Goal: Task Accomplishment & Management: Manage account settings

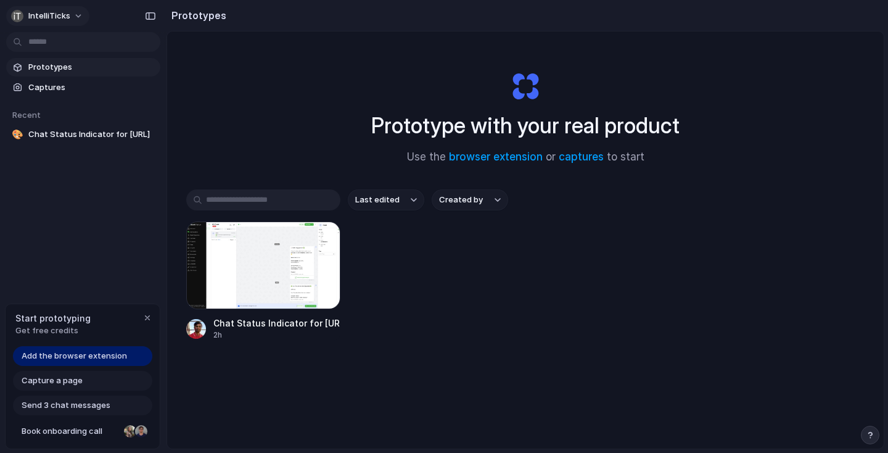
click at [75, 15] on button "IntelliTicks" at bounding box center [47, 16] width 83 height 20
click at [500, 297] on div "Settings Invite members Change theme Sign out" at bounding box center [444, 226] width 888 height 453
click at [118, 131] on span "Chat Status Indicator for [URL]" at bounding box center [91, 134] width 127 height 12
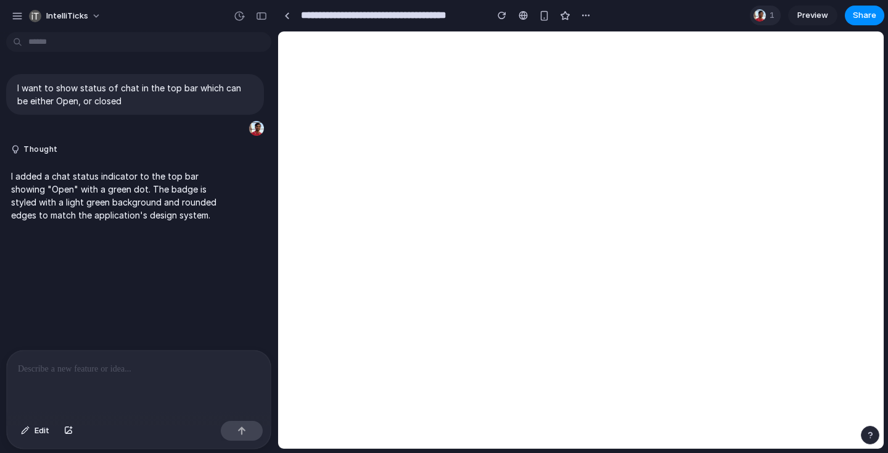
click at [764, 22] on div "1" at bounding box center [765, 16] width 31 height 20
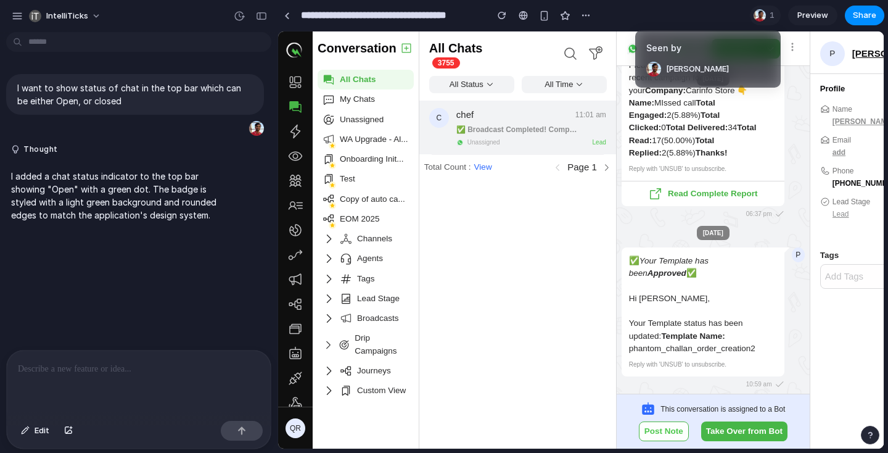
click at [294, 11] on div "Seen by Hridayesh Gupta" at bounding box center [444, 226] width 888 height 453
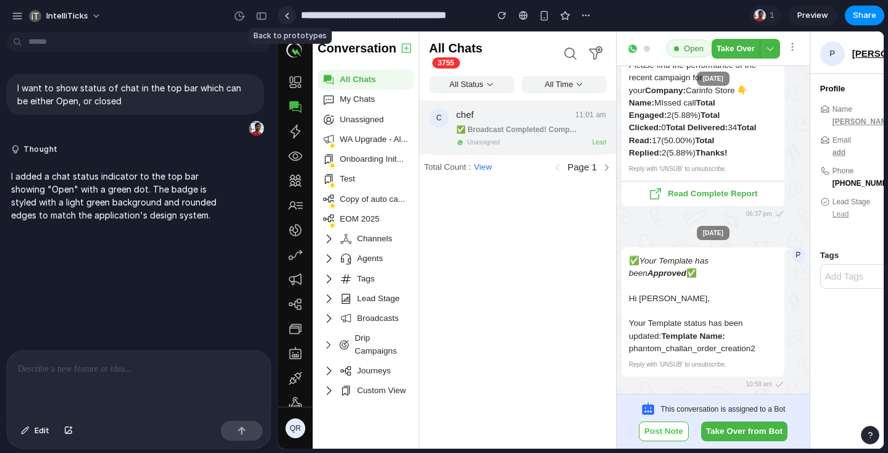
click at [289, 16] on div at bounding box center [287, 15] width 6 height 7
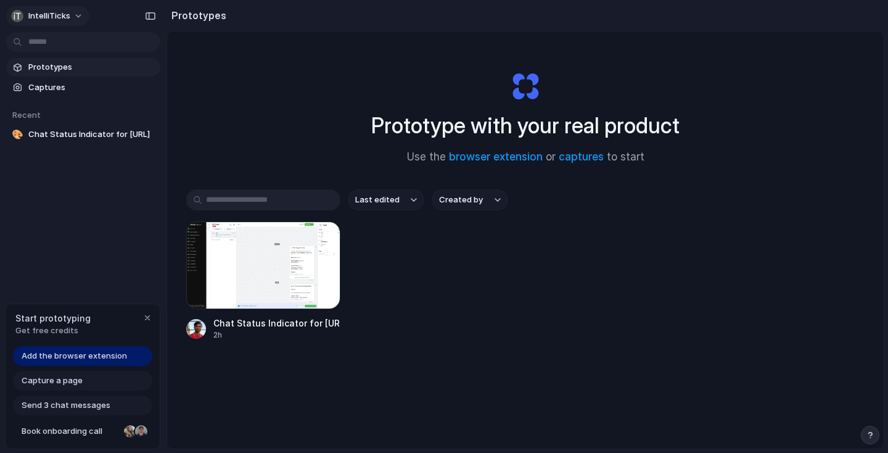
click at [76, 18] on button "IntelliTicks" at bounding box center [47, 16] width 83 height 20
click at [131, 286] on div "Settings Invite members Change theme Sign out" at bounding box center [444, 226] width 888 height 453
click at [134, 431] on div at bounding box center [141, 431] width 15 height 15
click at [233, 286] on div at bounding box center [263, 265] width 154 height 88
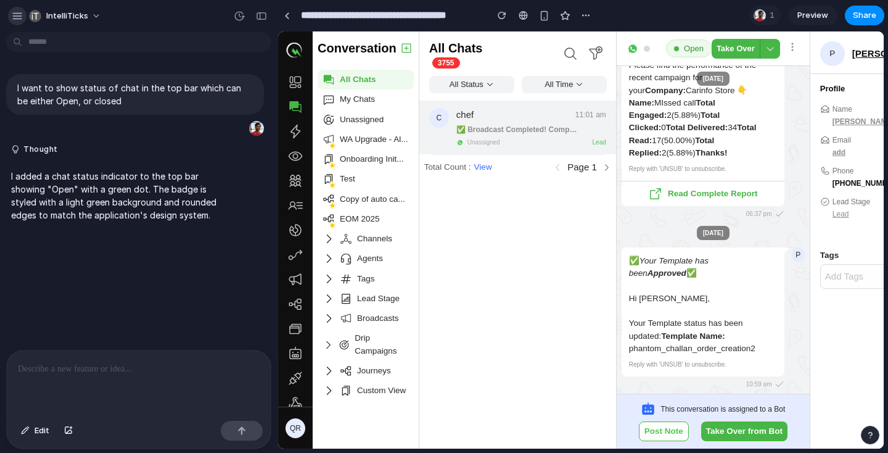
click at [12, 12] on div "button" at bounding box center [17, 15] width 11 height 11
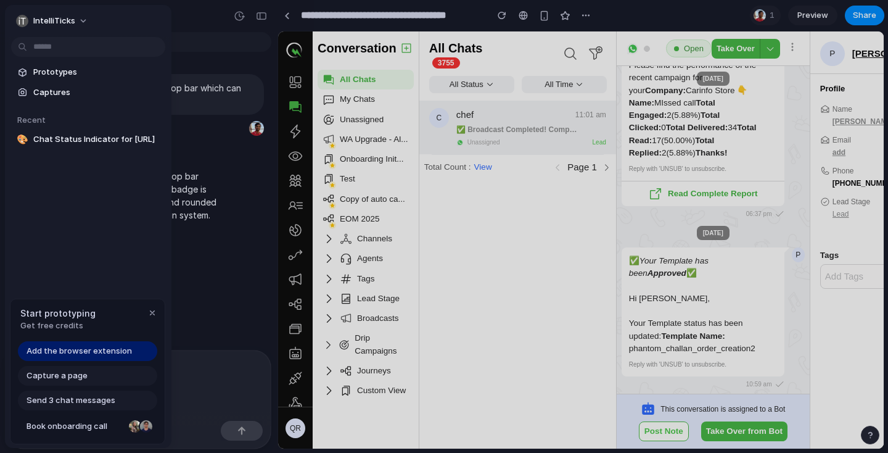
click at [93, 350] on span "Add the browser extension" at bounding box center [79, 351] width 105 height 12
click at [100, 353] on span "Add the browser extension" at bounding box center [79, 351] width 105 height 12
click at [150, 311] on div "button" at bounding box center [152, 313] width 10 height 10
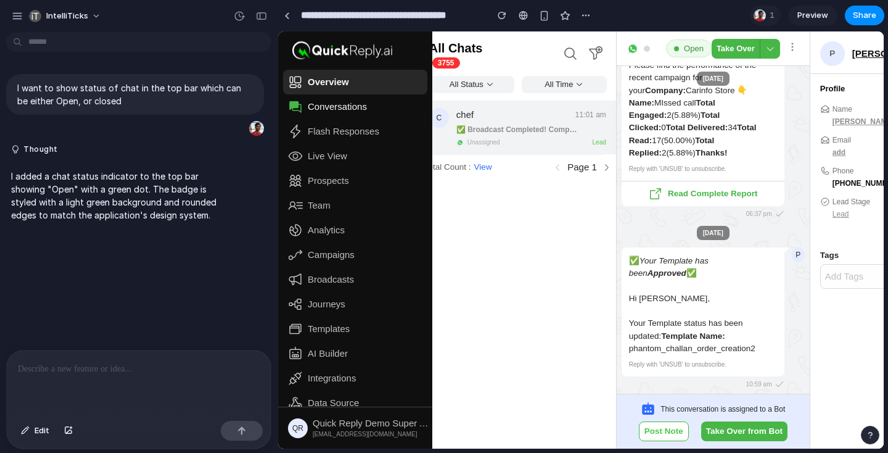
click at [297, 86] on icon at bounding box center [295, 82] width 15 height 15
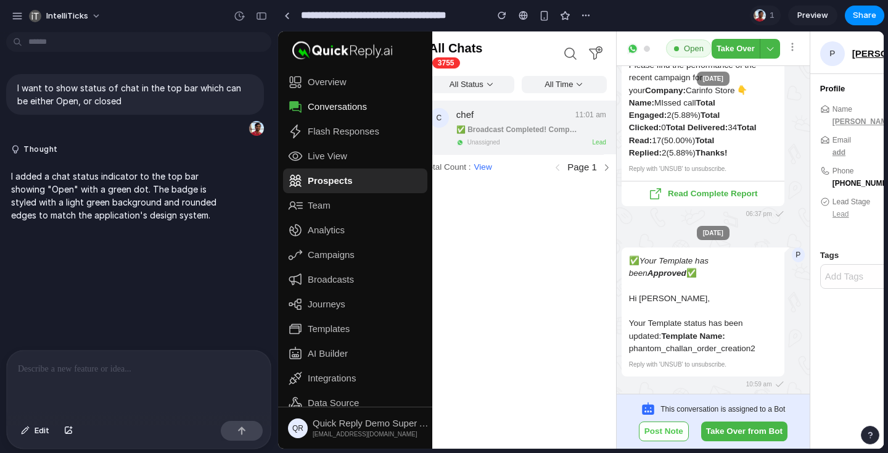
click at [315, 189] on link "Prospects" at bounding box center [355, 180] width 144 height 25
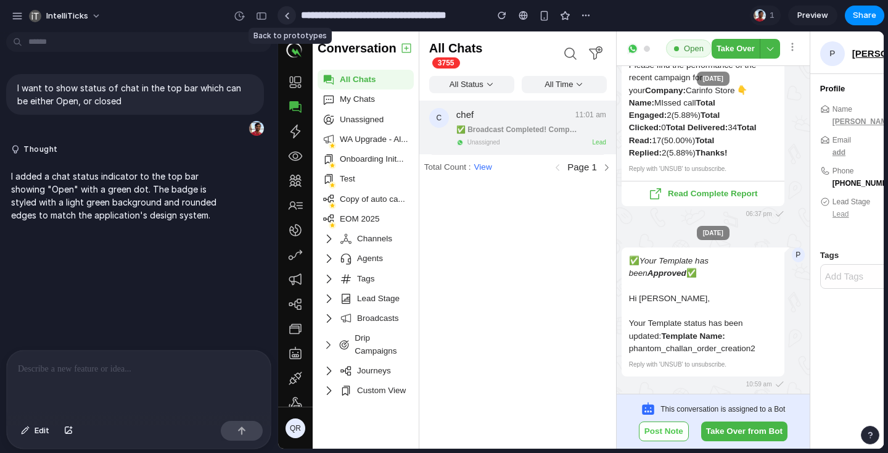
click at [289, 17] on div at bounding box center [287, 15] width 6 height 7
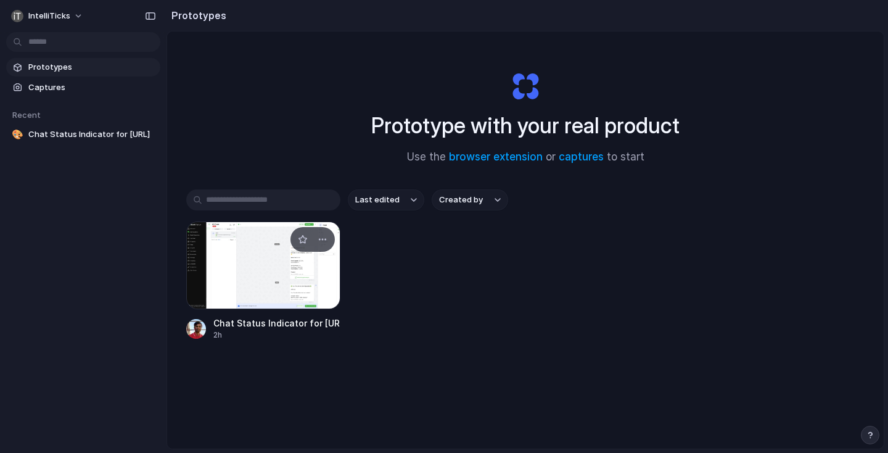
click at [268, 258] on div at bounding box center [263, 265] width 154 height 88
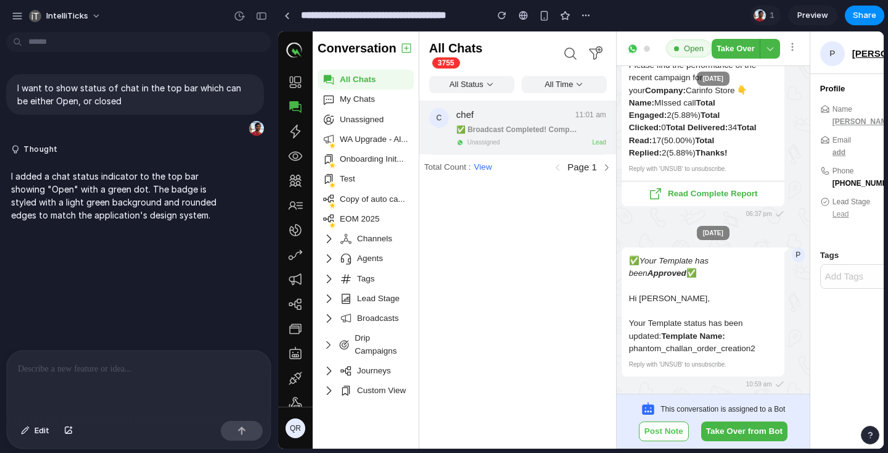
click at [688, 51] on span "Open" at bounding box center [694, 49] width 20 height 12
click at [285, 14] on div at bounding box center [287, 15] width 6 height 7
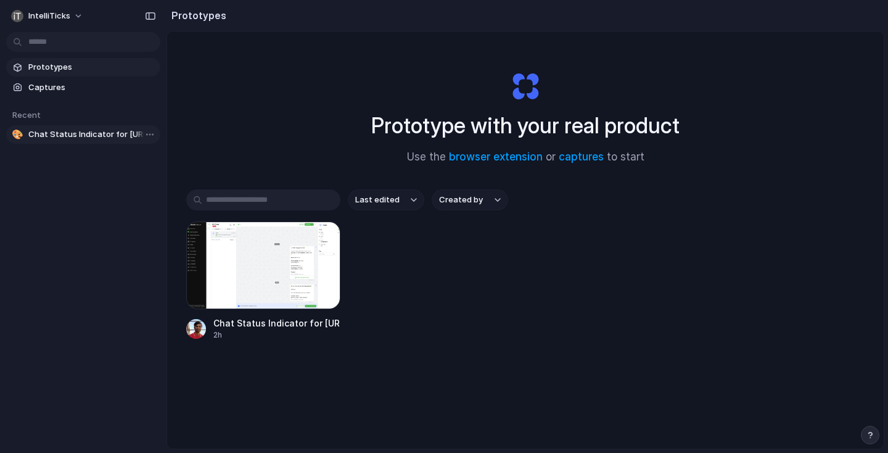
click at [108, 139] on span "Chat Status Indicator for [URL]" at bounding box center [91, 134] width 127 height 12
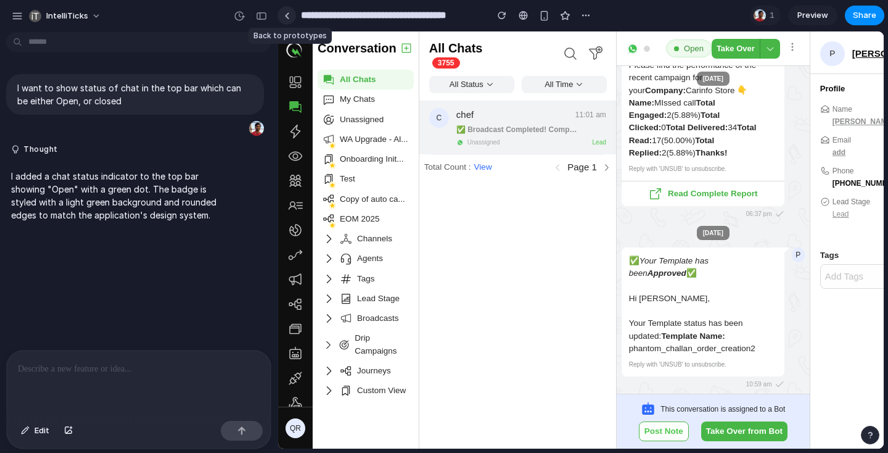
click at [292, 13] on link at bounding box center [287, 15] width 19 height 19
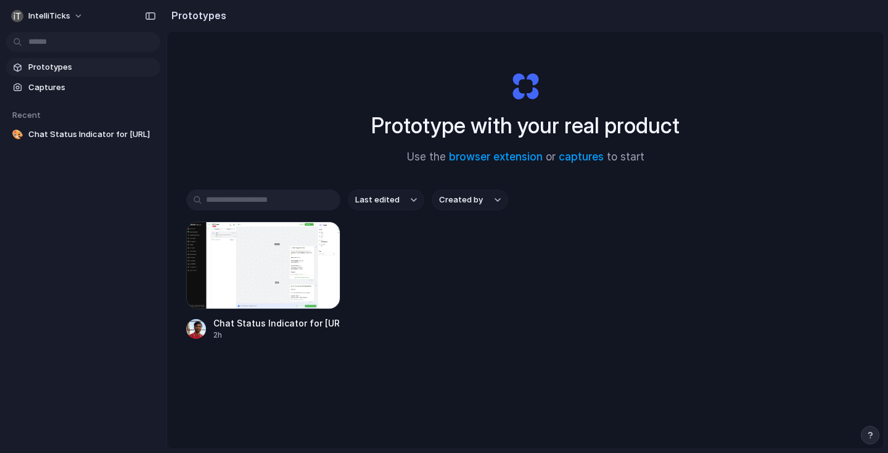
click at [60, 72] on span "Prototypes" at bounding box center [91, 67] width 127 height 12
click at [60, 10] on span "IntelliTicks" at bounding box center [49, 16] width 42 height 12
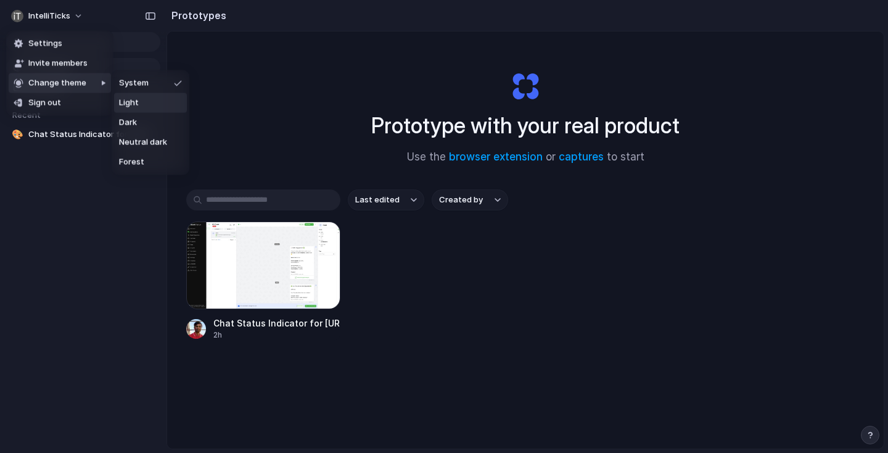
click at [138, 107] on span "Light" at bounding box center [129, 103] width 20 height 12
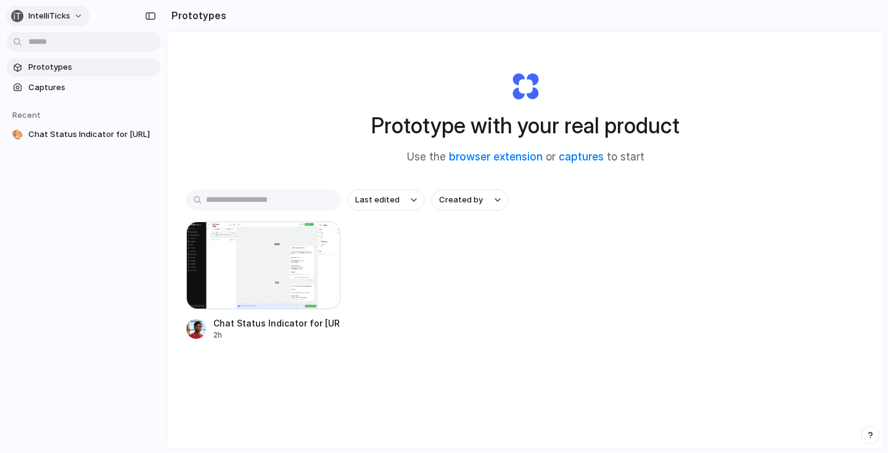
click at [72, 17] on button "IntelliTicks" at bounding box center [47, 16] width 83 height 20
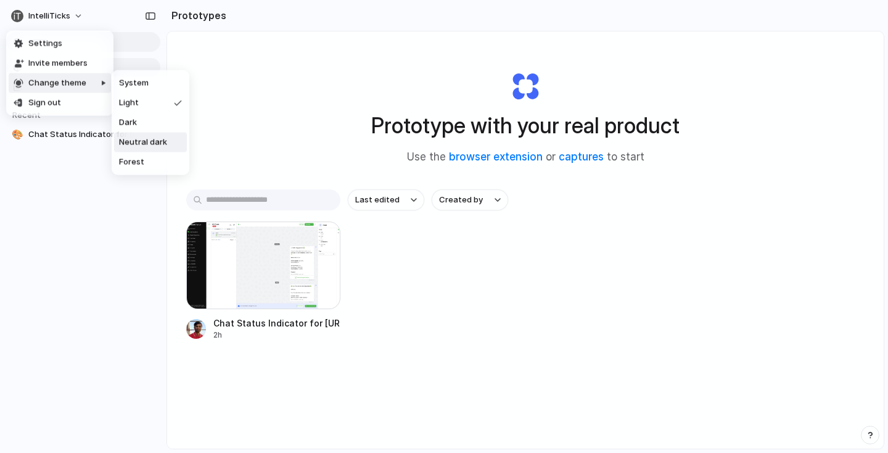
click at [154, 138] on span "Neutral dark" at bounding box center [143, 142] width 48 height 12
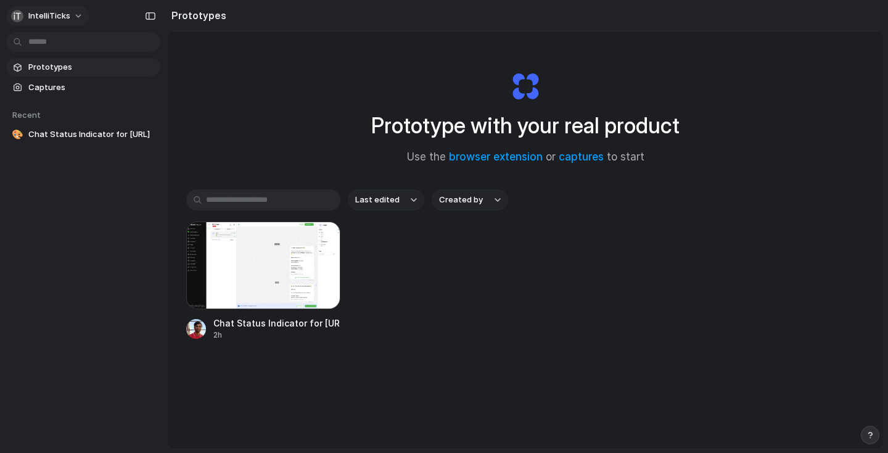
click at [78, 19] on button "IntelliTicks" at bounding box center [47, 16] width 83 height 20
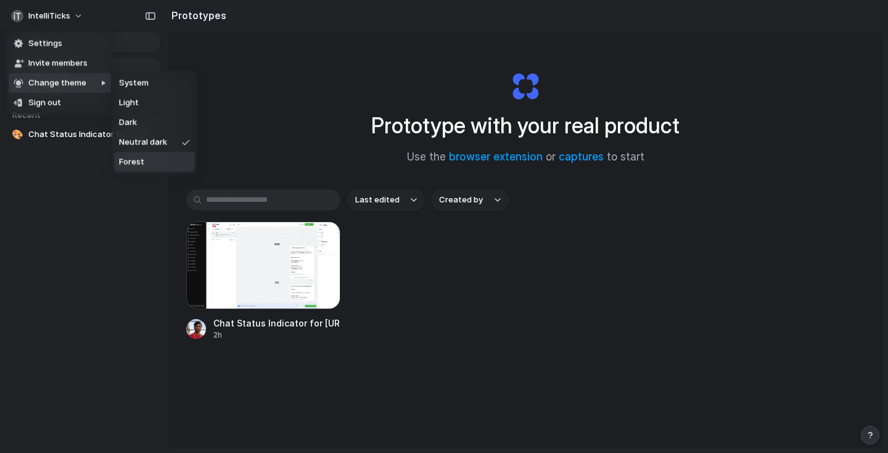
click at [142, 163] on span "Forest" at bounding box center [131, 162] width 25 height 12
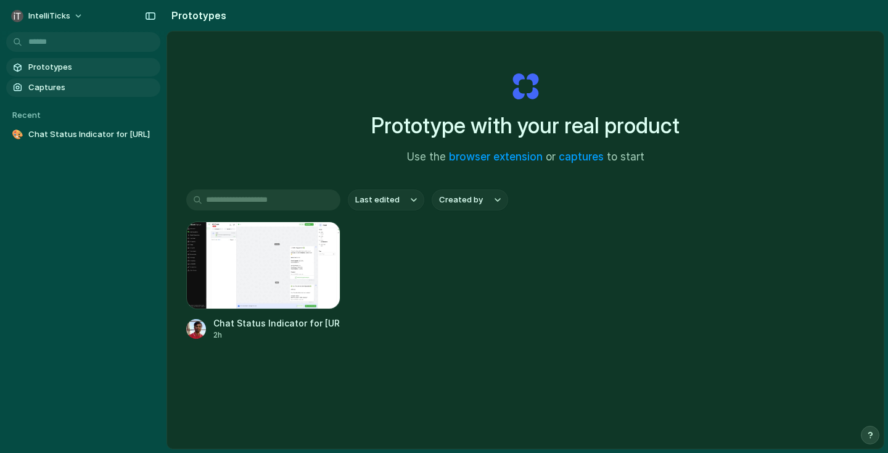
click at [49, 89] on span "Captures" at bounding box center [91, 87] width 127 height 12
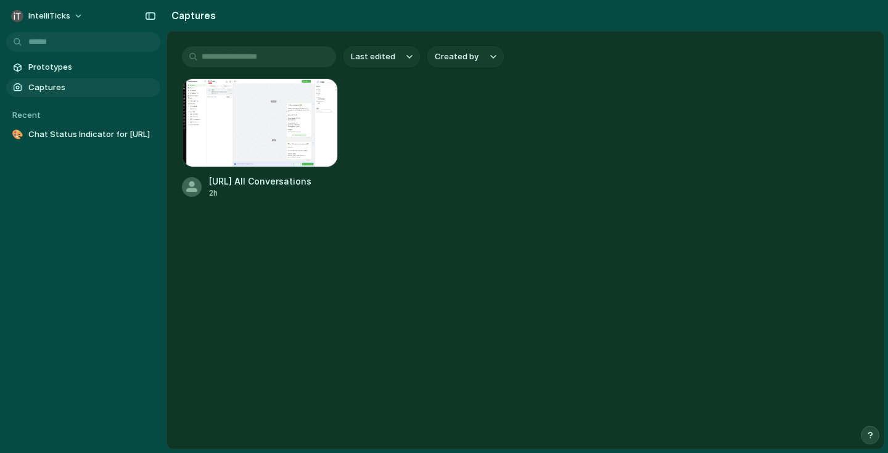
click at [99, 79] on link "Captures" at bounding box center [83, 87] width 154 height 19
click at [73, 14] on button "IntelliTicks" at bounding box center [47, 16] width 83 height 20
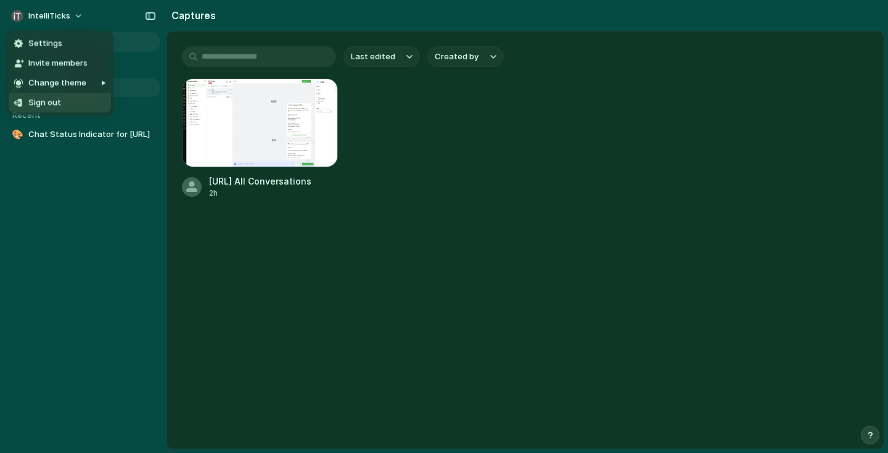
click at [51, 99] on span "Sign out" at bounding box center [44, 103] width 33 height 12
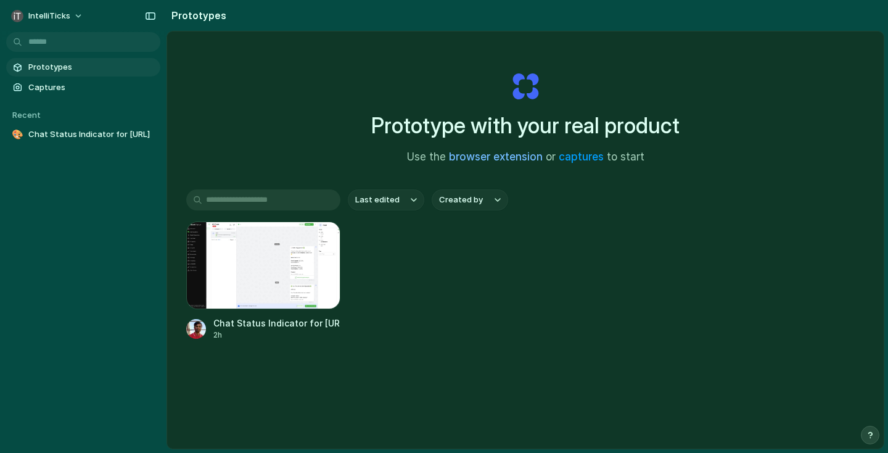
click at [501, 159] on link "browser extension" at bounding box center [496, 156] width 94 height 12
click at [0, 0] on div "IntelliTicks Prototypes Captures Recent 🎨 Chat Status Indicator for QuickReply.…" at bounding box center [444, 226] width 888 height 453
click at [77, 64] on span "Prototypes" at bounding box center [91, 67] width 127 height 12
click at [153, 9] on button "button" at bounding box center [151, 16] width 20 height 20
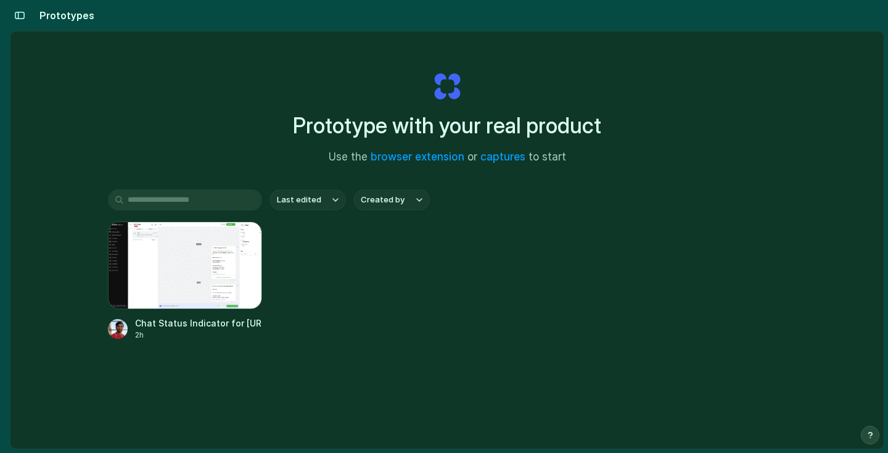
click at [51, 23] on div "Prototypes" at bounding box center [52, 15] width 84 height 25
click at [21, 14] on div "button" at bounding box center [19, 15] width 11 height 9
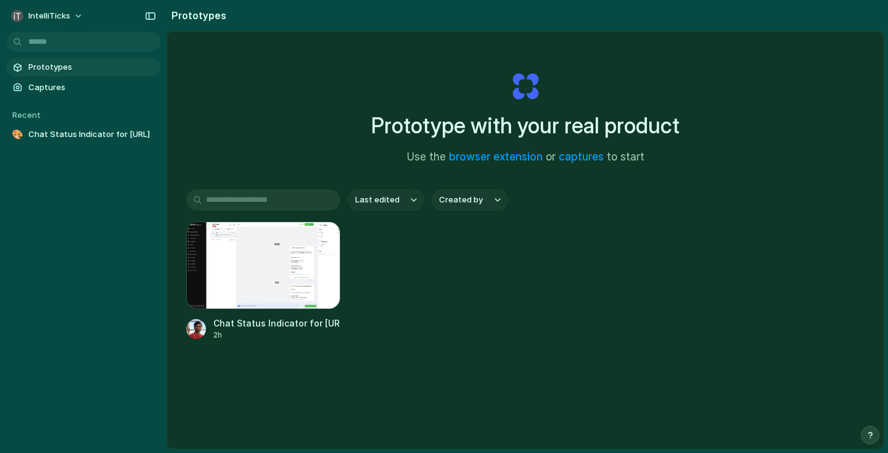
click at [456, 166] on div "Prototype with your real product Use the browser extension or captures to start" at bounding box center [525, 112] width 493 height 133
click at [490, 155] on link "browser extension" at bounding box center [496, 156] width 94 height 12
click at [51, 17] on span "IntelliTicks" at bounding box center [49, 16] width 42 height 12
click at [168, 59] on div "Settings Invite members Change theme Sign out" at bounding box center [444, 226] width 888 height 453
click at [154, 16] on div "button" at bounding box center [150, 16] width 11 height 9
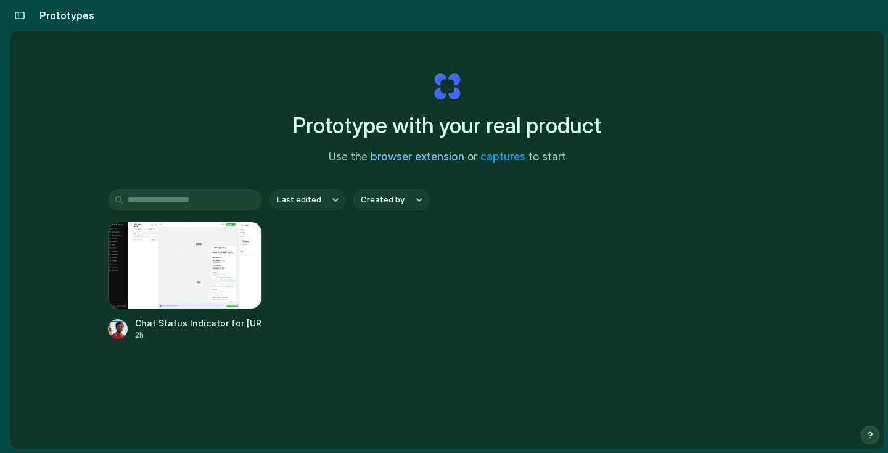
click at [447, 159] on link "browser extension" at bounding box center [418, 156] width 94 height 12
click at [27, 16] on button "button" at bounding box center [20, 16] width 20 height 20
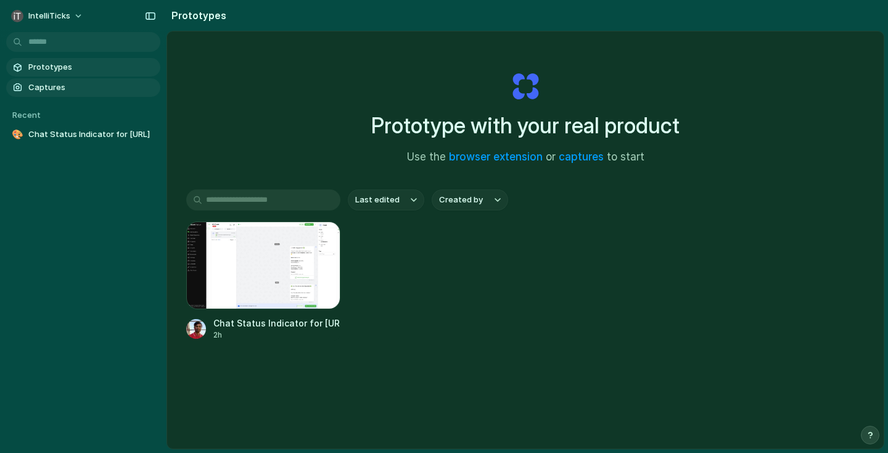
click at [62, 86] on span "Captures" at bounding box center [91, 87] width 127 height 12
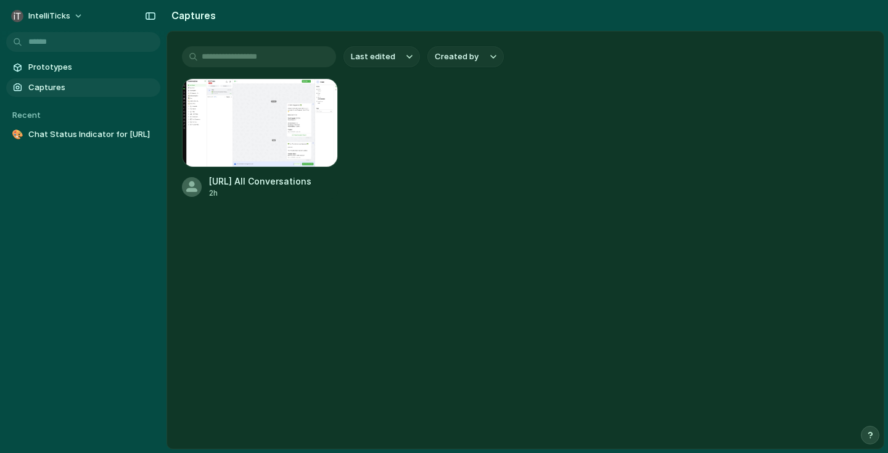
click at [292, 59] on input "text" at bounding box center [259, 56] width 154 height 21
click at [404, 59] on button "Last edited" at bounding box center [382, 56] width 76 height 21
click at [477, 60] on div "Last edited Last created Alphabetical" at bounding box center [444, 226] width 888 height 453
click at [477, 59] on span "Created by" at bounding box center [457, 57] width 44 height 12
click at [65, 68] on div "All users Hridayesh Gupta" at bounding box center [444, 226] width 888 height 453
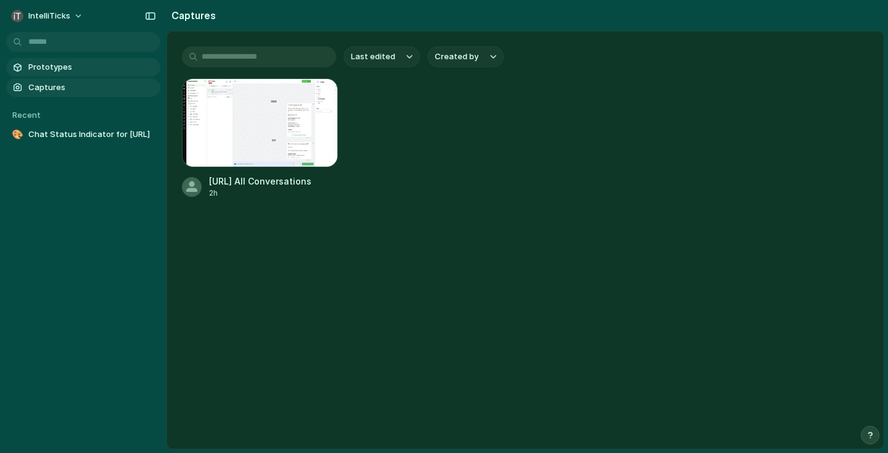
click at [65, 69] on span "Prototypes" at bounding box center [91, 67] width 127 height 12
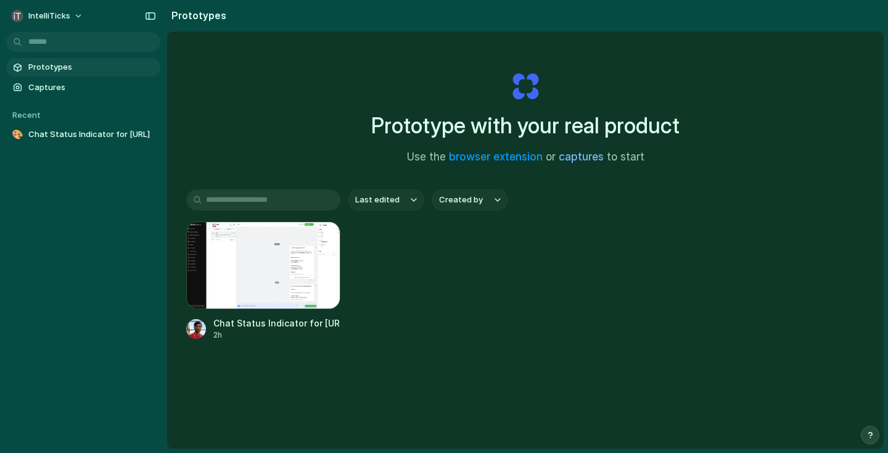
click at [591, 157] on link "captures" at bounding box center [581, 156] width 45 height 12
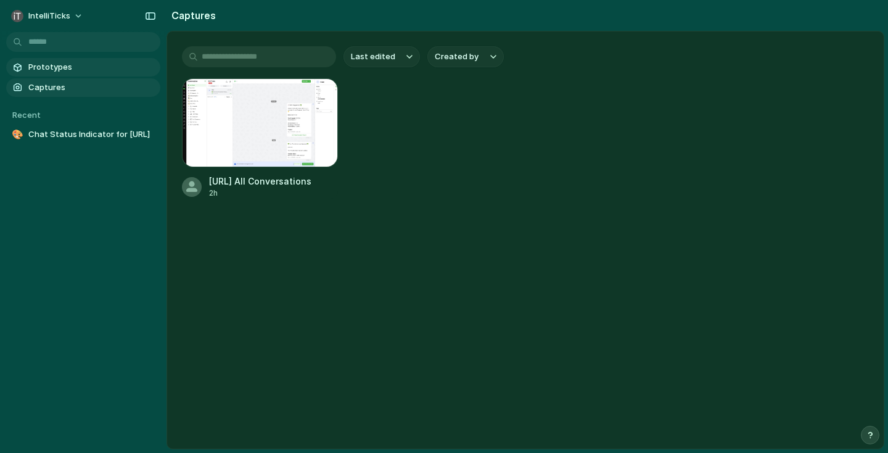
click at [64, 66] on span "Prototypes" at bounding box center [91, 67] width 127 height 12
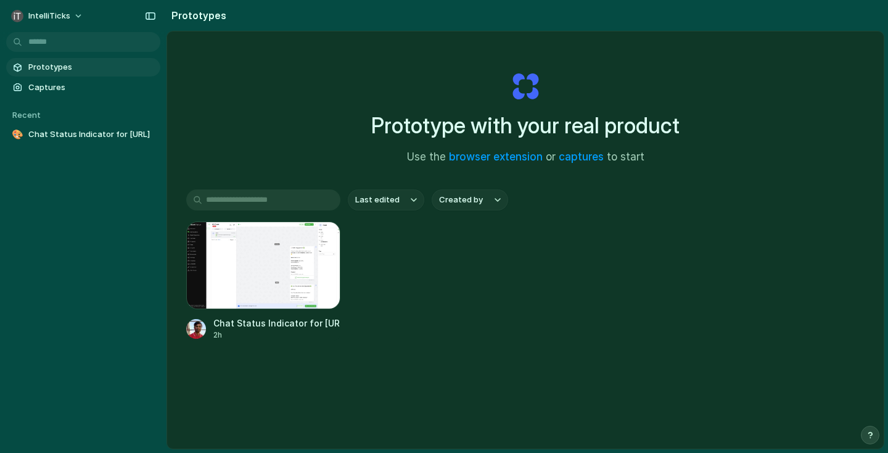
click at [67, 101] on section "Recent 🎨 Chat Status Indicator for QuickReply.ai" at bounding box center [83, 120] width 167 height 47
click at [78, 9] on button "IntelliTicks" at bounding box center [47, 16] width 83 height 20
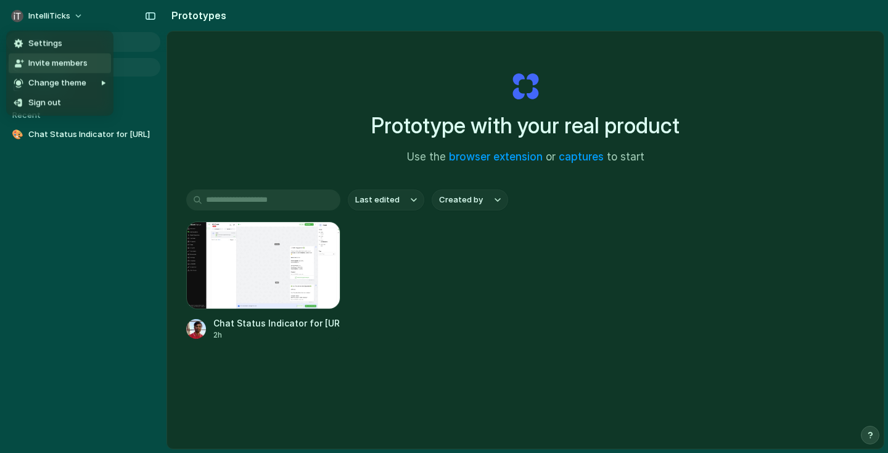
click at [183, 16] on div "Settings Invite members Change theme Sign out" at bounding box center [444, 226] width 888 height 453
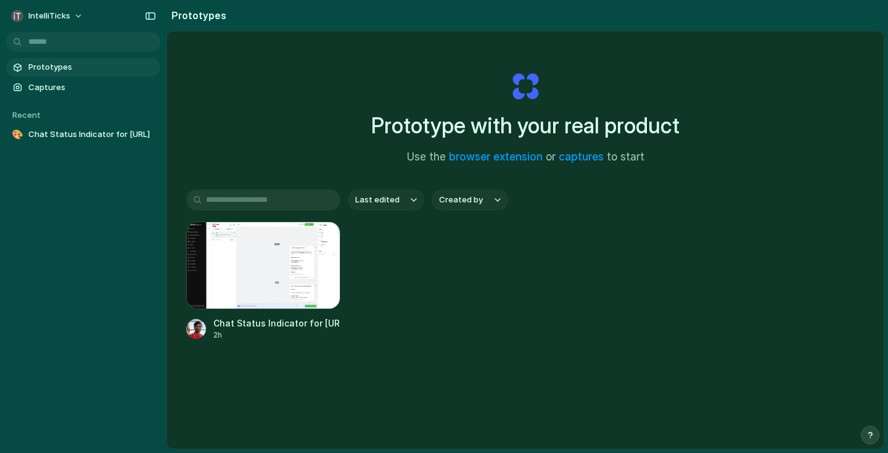
click at [192, 13] on h2 "Prototypes" at bounding box center [197, 15] width 60 height 15
click at [109, 72] on span "Prototypes" at bounding box center [91, 67] width 127 height 12
click at [66, 85] on span "Captures" at bounding box center [91, 87] width 127 height 12
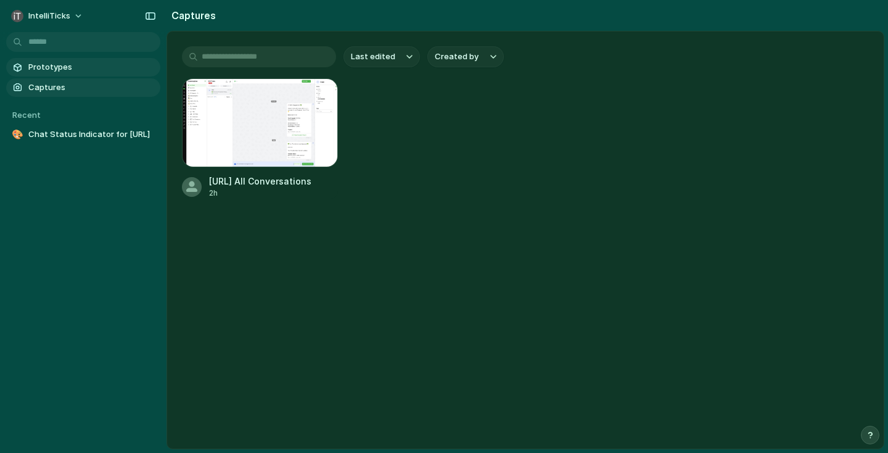
click at [115, 59] on link "Prototypes" at bounding box center [83, 67] width 154 height 19
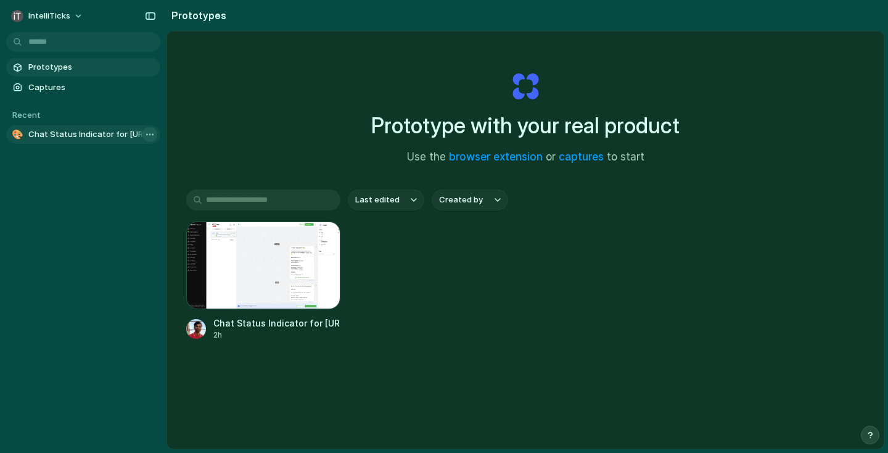
click at [148, 132] on body "IntelliTicks Prototypes Captures Recent 🎨 Chat Status Indicator for QuickReply.…" at bounding box center [444, 226] width 888 height 453
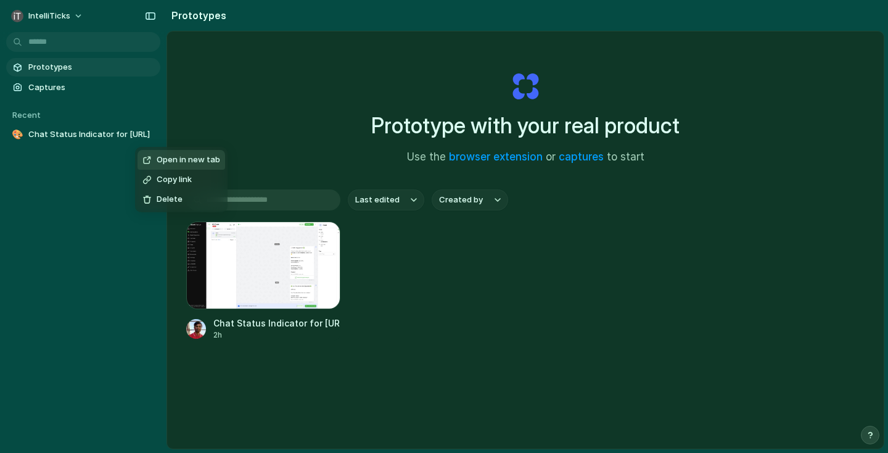
click at [61, 164] on div "Open in new tab Copy link Delete" at bounding box center [444, 226] width 888 height 453
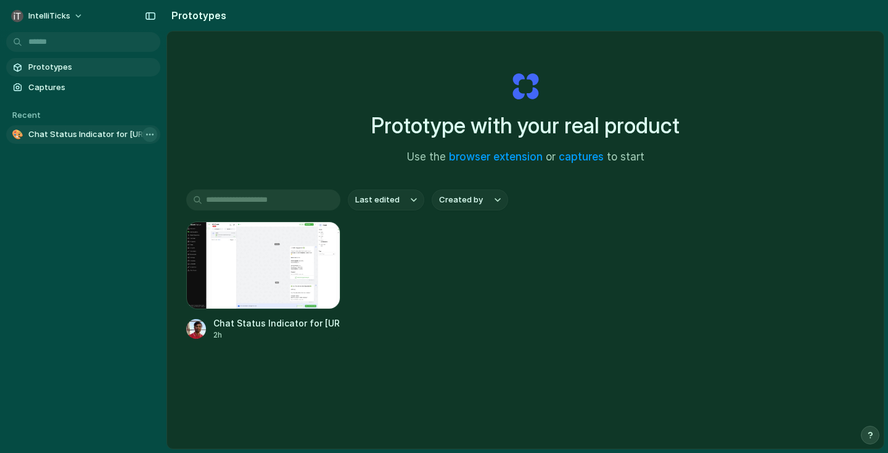
click at [152, 136] on body "IntelliTicks Prototypes Captures Recent 🎨 Chat Status Indicator for QuickReply.…" at bounding box center [444, 226] width 888 height 453
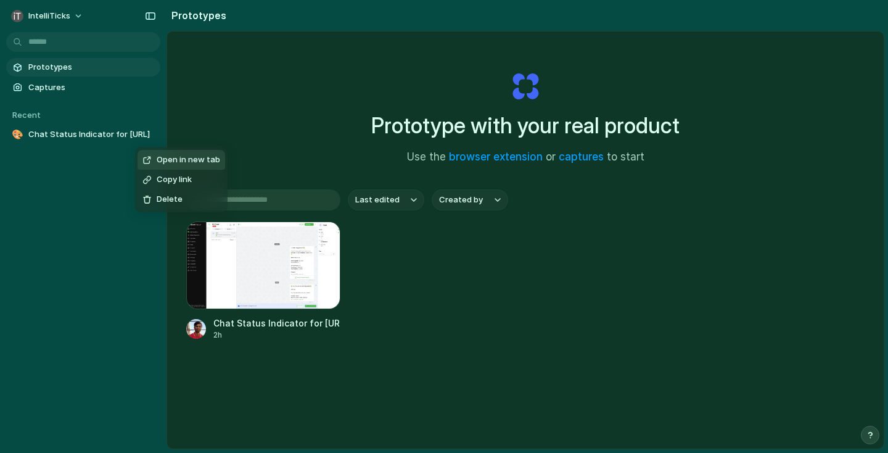
click at [181, 164] on span "Open in new tab" at bounding box center [189, 160] width 64 height 12
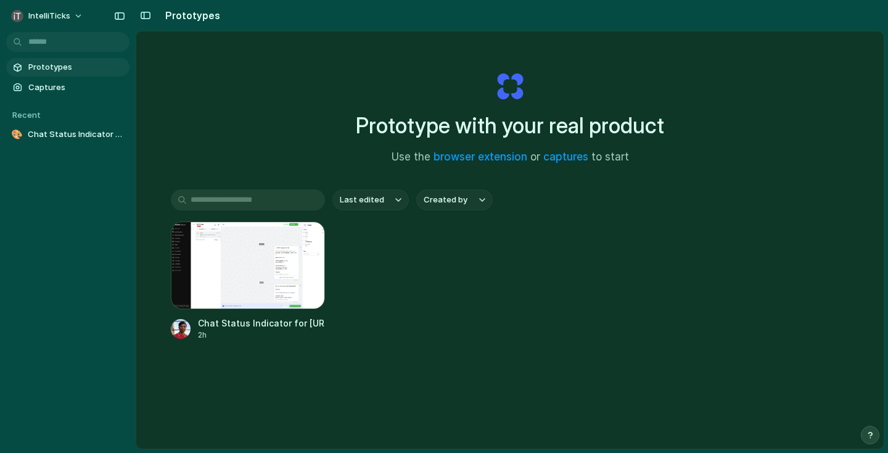
click at [72, 70] on span "Prototypes" at bounding box center [76, 67] width 96 height 12
click at [551, 159] on link "captures" at bounding box center [565, 156] width 45 height 12
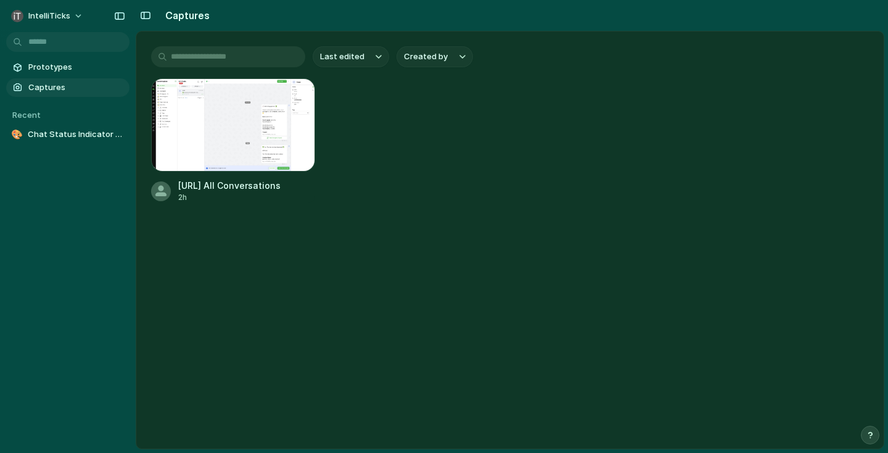
click at [83, 84] on span "Captures" at bounding box center [76, 87] width 96 height 12
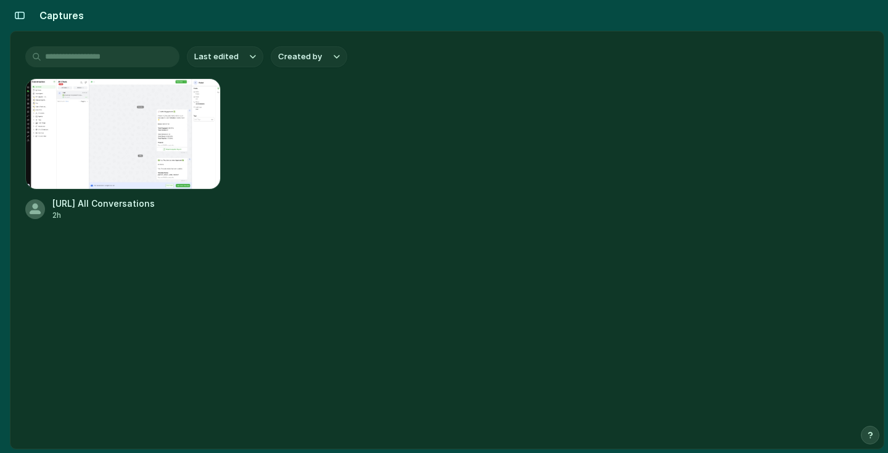
click at [231, 110] on div "QuickReply.ai All Conversations 2h" at bounding box center [447, 149] width 844 height 142
click at [167, 131] on div at bounding box center [123, 133] width 196 height 111
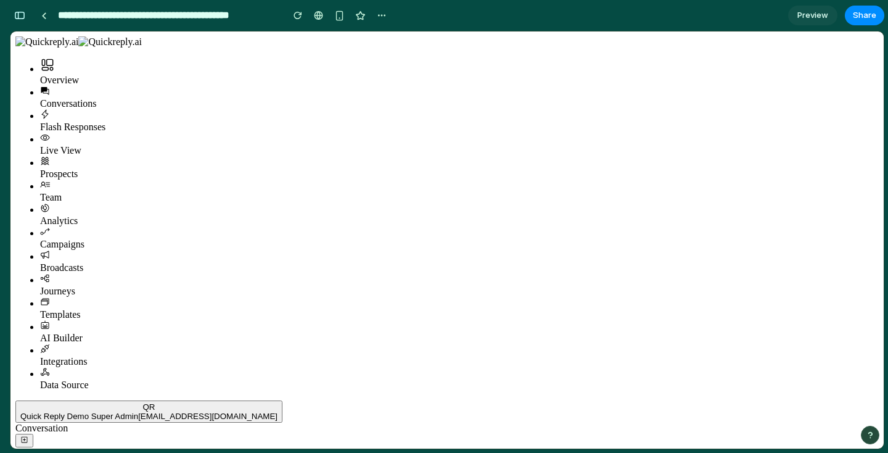
click at [7, 15] on div at bounding box center [5, 226] width 11 height 453
click at [47, 17] on link at bounding box center [44, 15] width 19 height 19
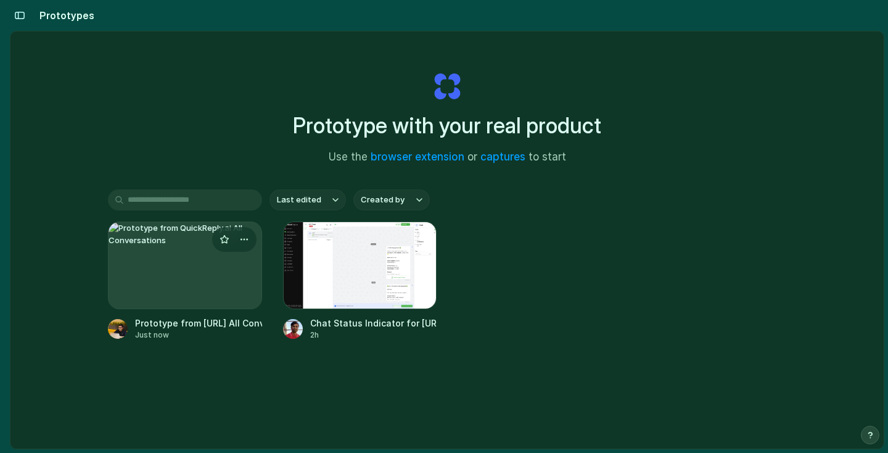
click at [217, 274] on div at bounding box center [185, 265] width 154 height 88
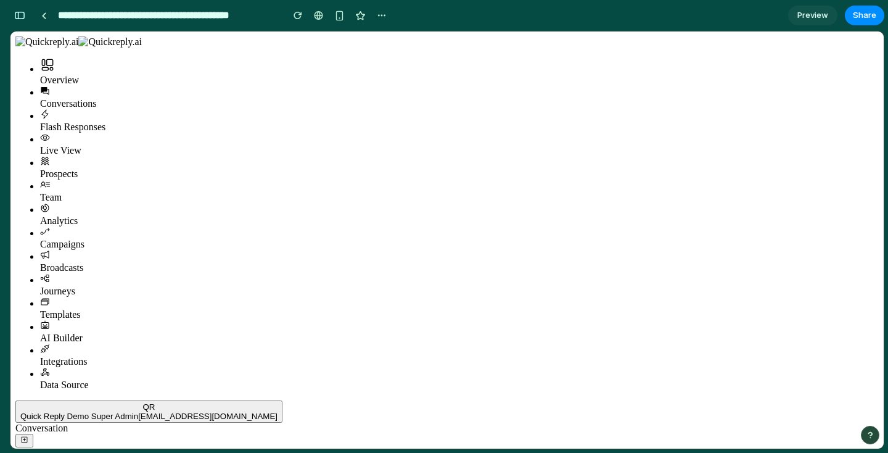
click at [59, 21] on input "**********" at bounding box center [167, 15] width 223 height 22
click at [39, 17] on link at bounding box center [44, 15] width 19 height 19
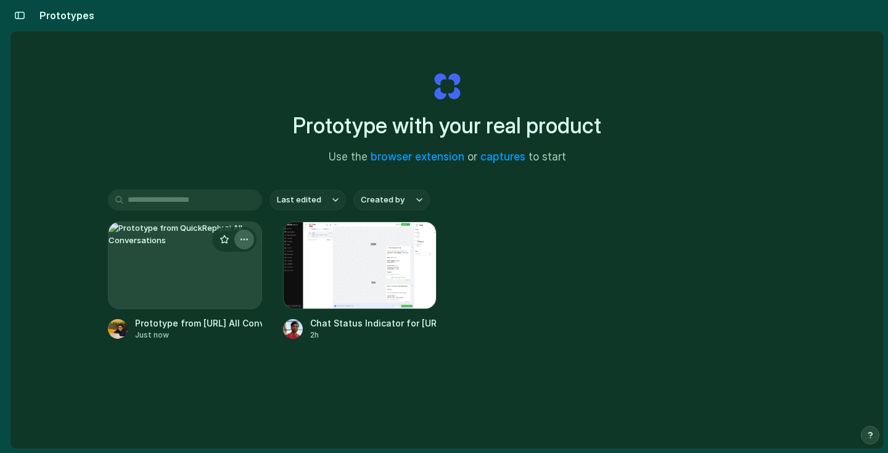
click at [248, 236] on div "button" at bounding box center [244, 239] width 10 height 10
click at [277, 377] on div "Open in new tab Rename Copy link Delete" at bounding box center [444, 226] width 888 height 453
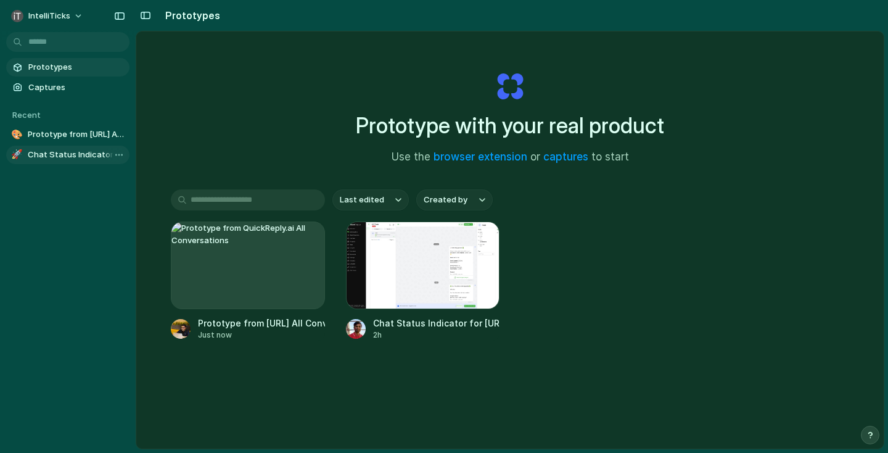
click at [86, 156] on span "Chat Status Indicator for [URL]" at bounding box center [76, 155] width 97 height 12
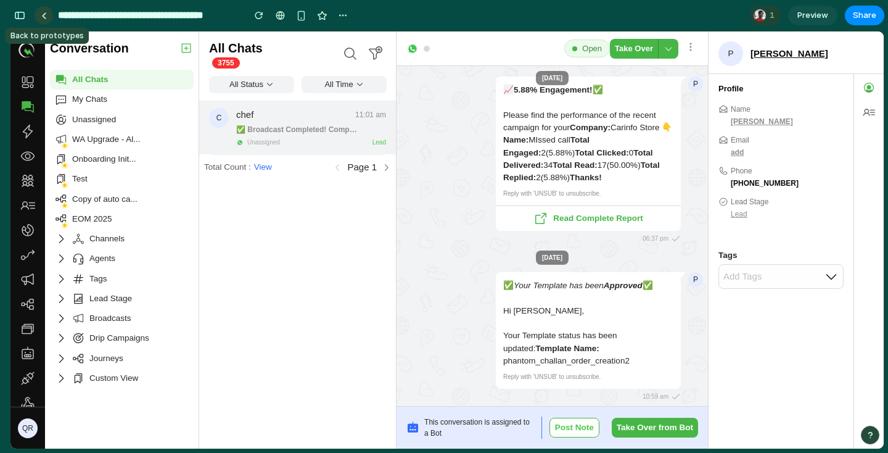
click at [45, 18] on div at bounding box center [44, 15] width 6 height 7
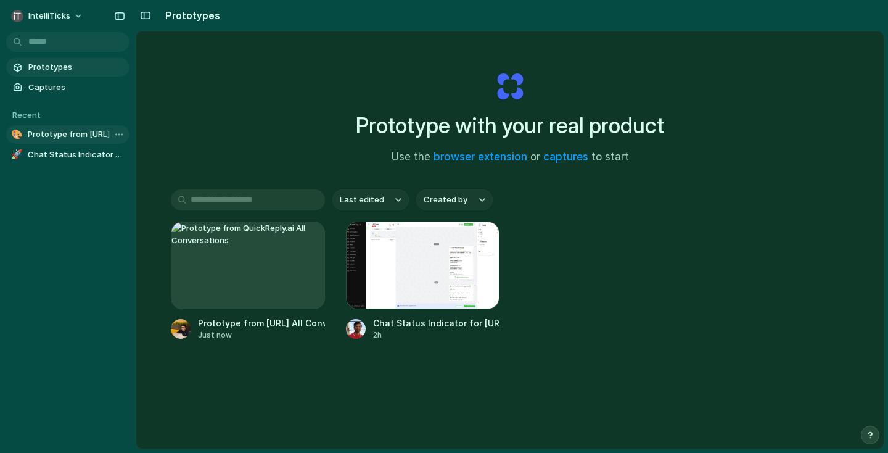
click at [47, 130] on span "Prototype from QuickReply.ai All Conversations" at bounding box center [76, 134] width 97 height 12
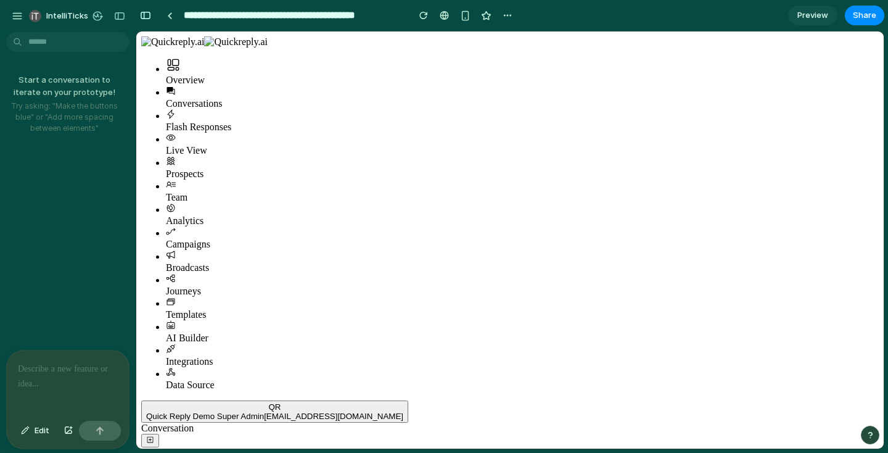
click at [39, 382] on div at bounding box center [68, 382] width 122 height 65
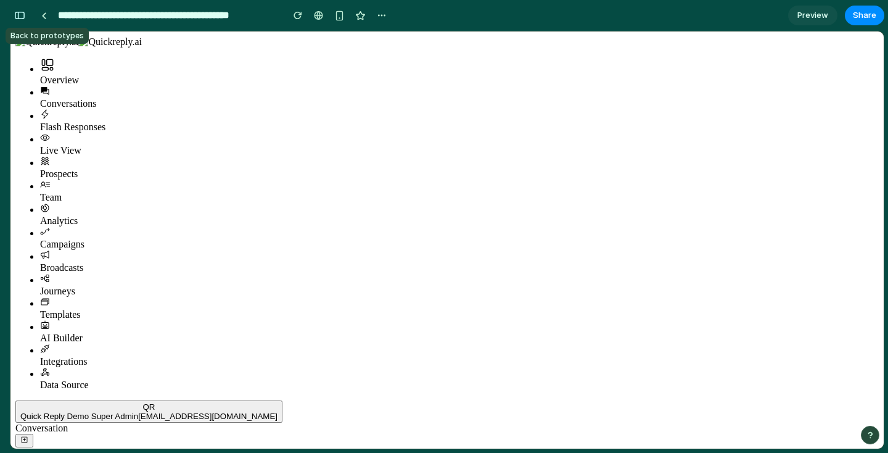
click at [52, 21] on div at bounding box center [44, 15] width 19 height 19
click at [38, 12] on link at bounding box center [44, 15] width 19 height 19
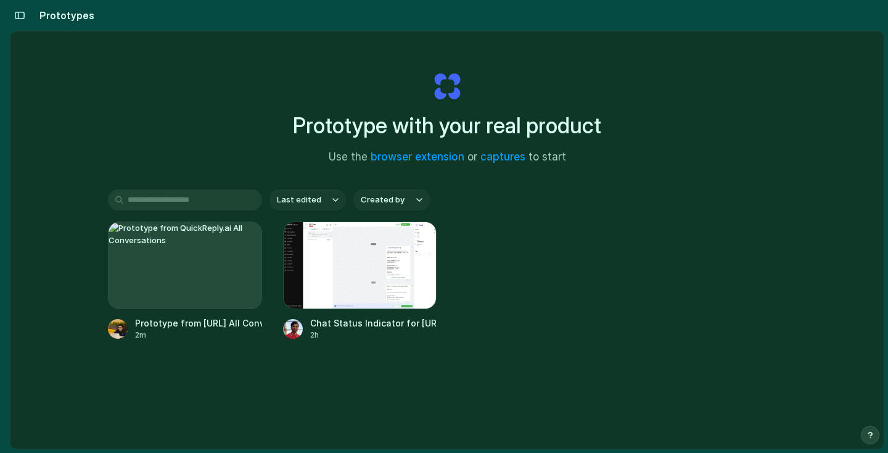
click at [196, 196] on input "text" at bounding box center [185, 199] width 154 height 21
click at [494, 160] on link "captures" at bounding box center [502, 156] width 45 height 12
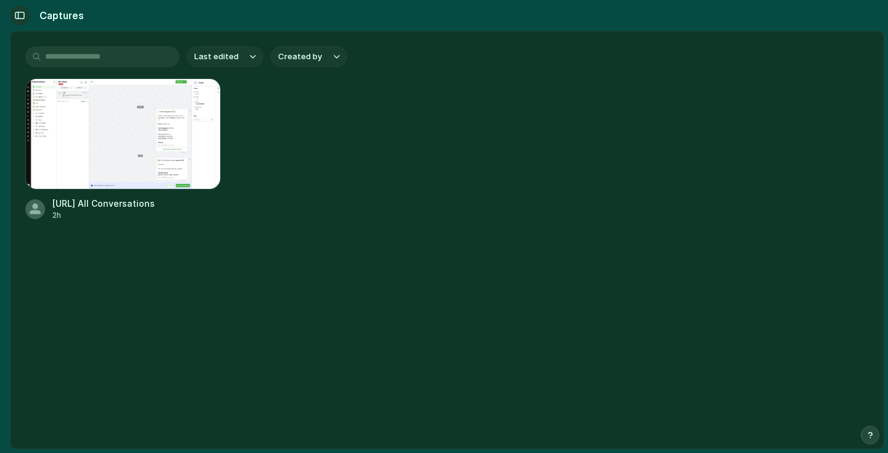
click at [25, 12] on div "button" at bounding box center [19, 15] width 11 height 9
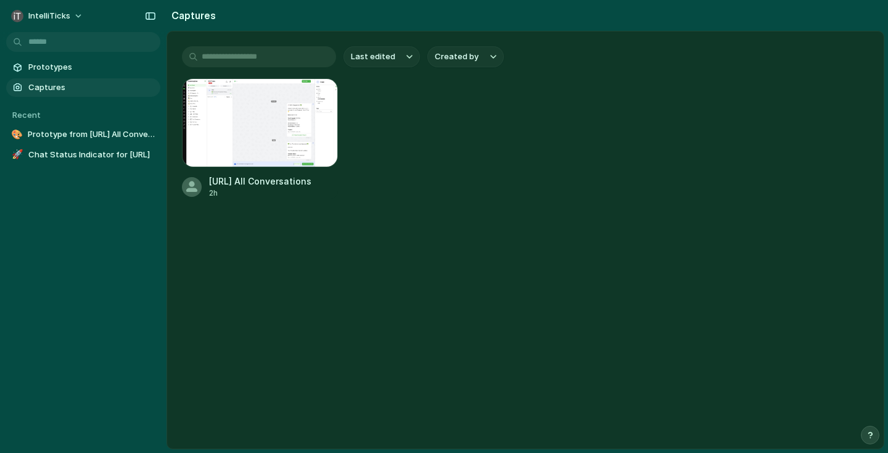
click at [62, 88] on span "Captures" at bounding box center [91, 87] width 127 height 12
click at [59, 70] on span "Prototypes" at bounding box center [91, 67] width 127 height 12
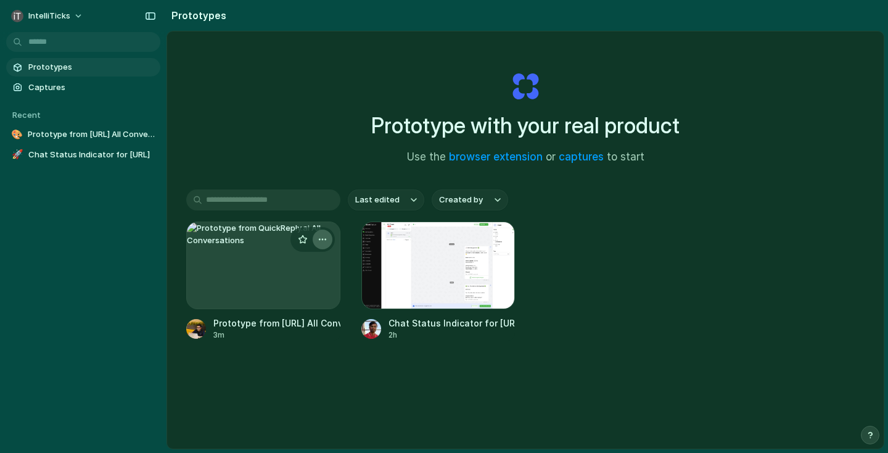
click at [327, 243] on button "button" at bounding box center [323, 239] width 20 height 20
click at [304, 325] on li "Delete" at bounding box center [288, 327] width 88 height 20
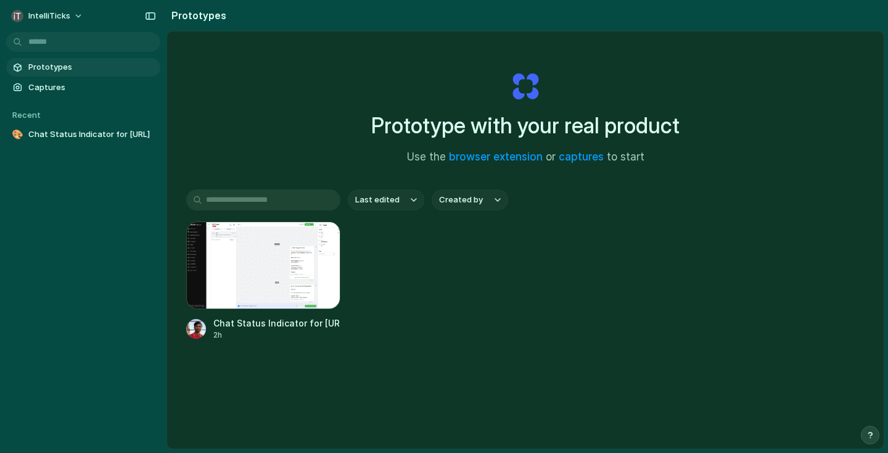
click at [68, 65] on span "Prototypes" at bounding box center [91, 67] width 127 height 12
click at [581, 166] on div "Prototype with your real product Use the browser extension or captures to start" at bounding box center [525, 112] width 493 height 133
click at [581, 157] on link "captures" at bounding box center [581, 156] width 45 height 12
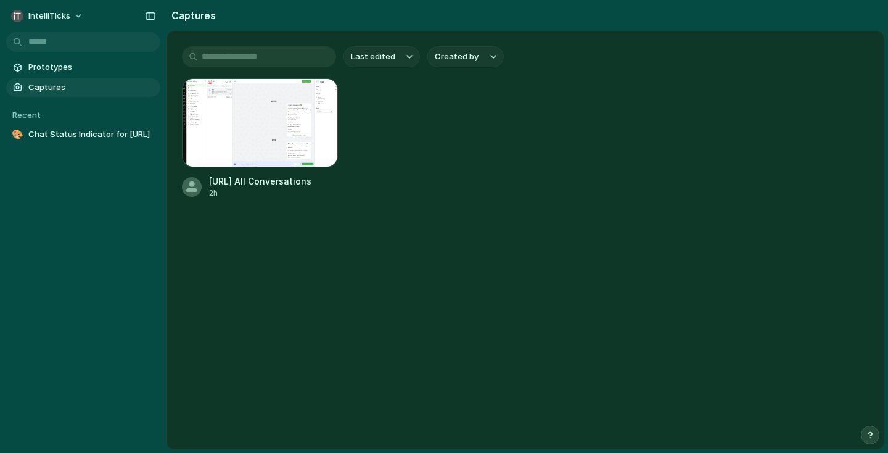
click at [39, 89] on span "Captures" at bounding box center [91, 87] width 127 height 12
click at [49, 137] on span "Chat Status Indicator for [URL]" at bounding box center [91, 134] width 127 height 12
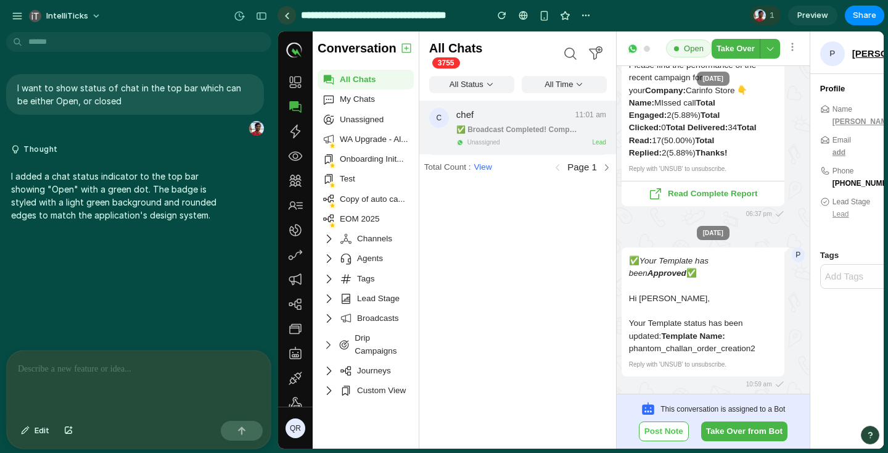
click at [289, 12] on div at bounding box center [287, 15] width 6 height 7
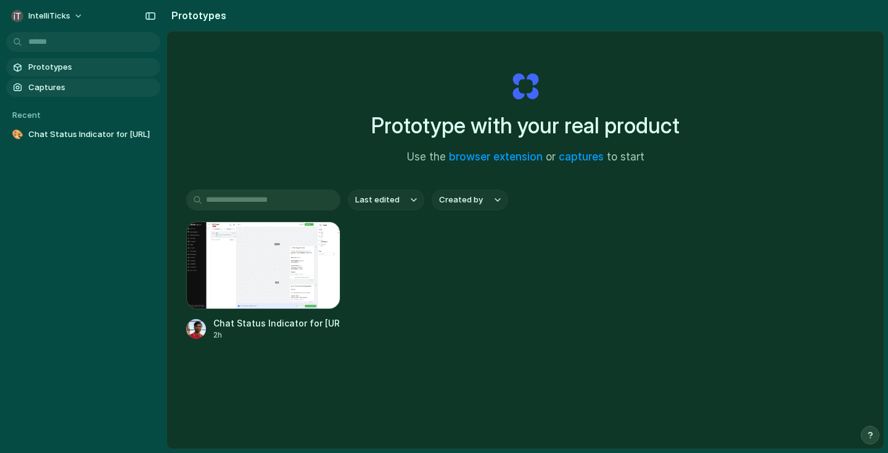
click at [72, 87] on span "Captures" at bounding box center [91, 87] width 127 height 12
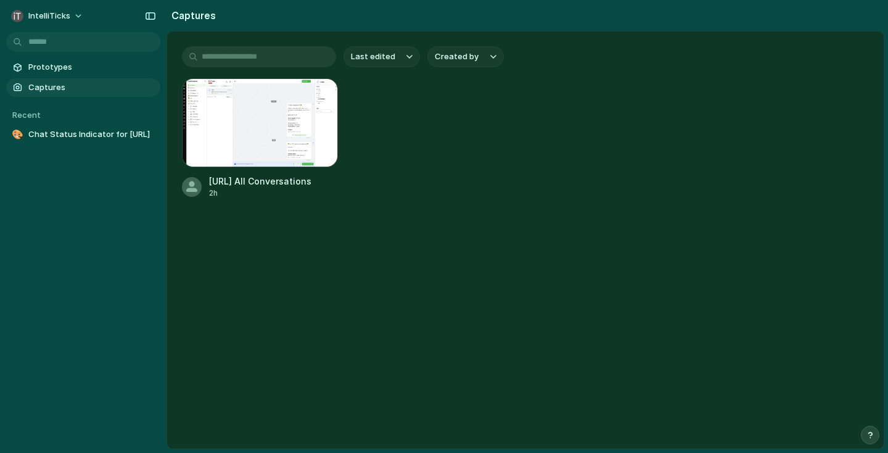
click at [60, 54] on div "Prototypes Captures Recent 🎨 Chat Status Indicator for QuickReply.ai" at bounding box center [83, 152] width 167 height 305
click at [57, 65] on span "Prototypes" at bounding box center [91, 67] width 127 height 12
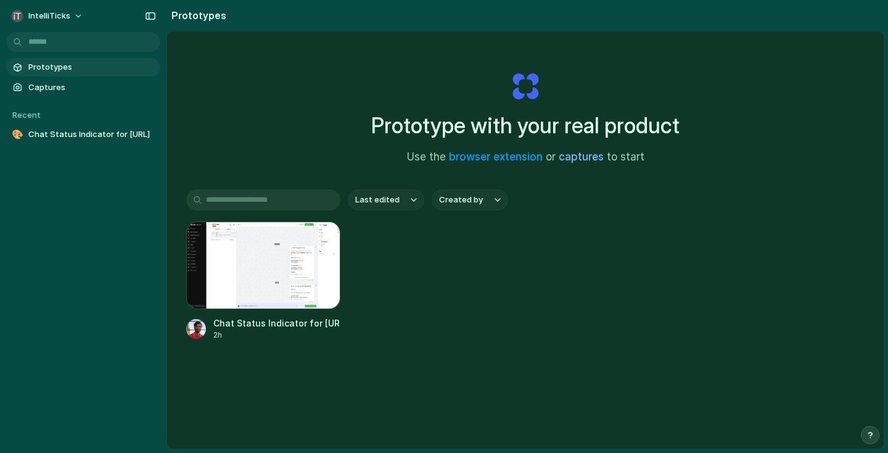
click at [585, 159] on link "captures" at bounding box center [581, 156] width 45 height 12
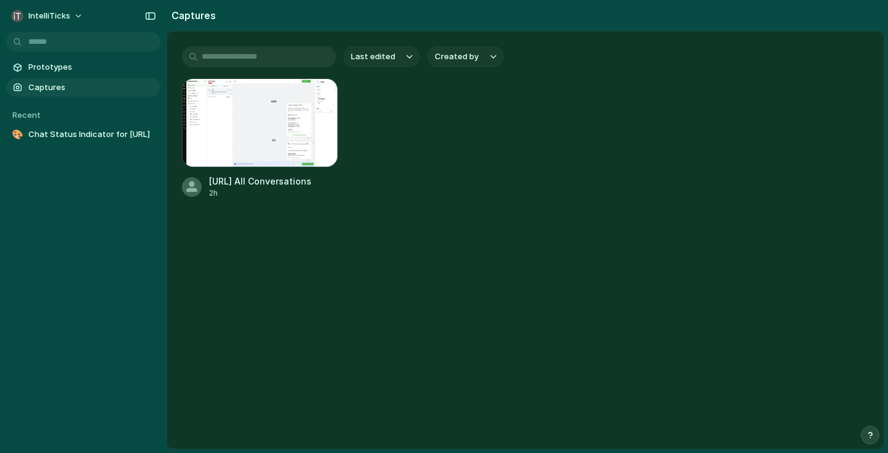
click at [180, 13] on h2 "Captures" at bounding box center [191, 15] width 49 height 15
click at [157, 13] on button "button" at bounding box center [151, 16] width 20 height 20
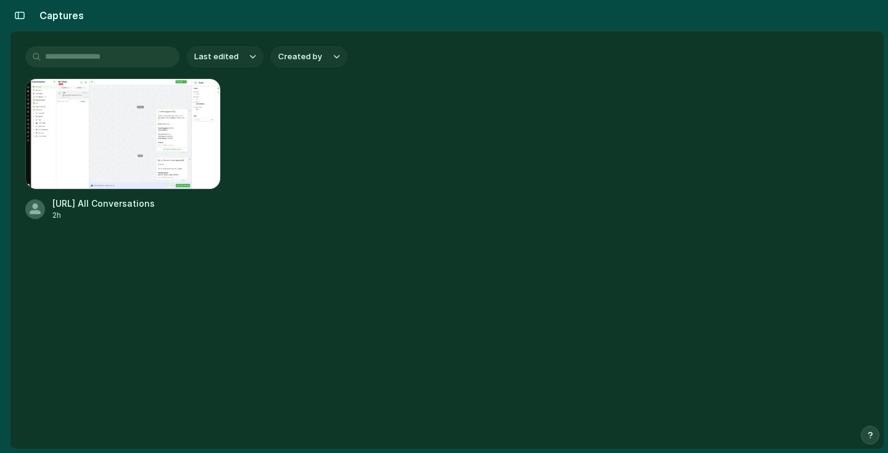
click at [31, 19] on div "Captures" at bounding box center [47, 15] width 74 height 25
click at [17, 14] on div "button" at bounding box center [19, 15] width 11 height 9
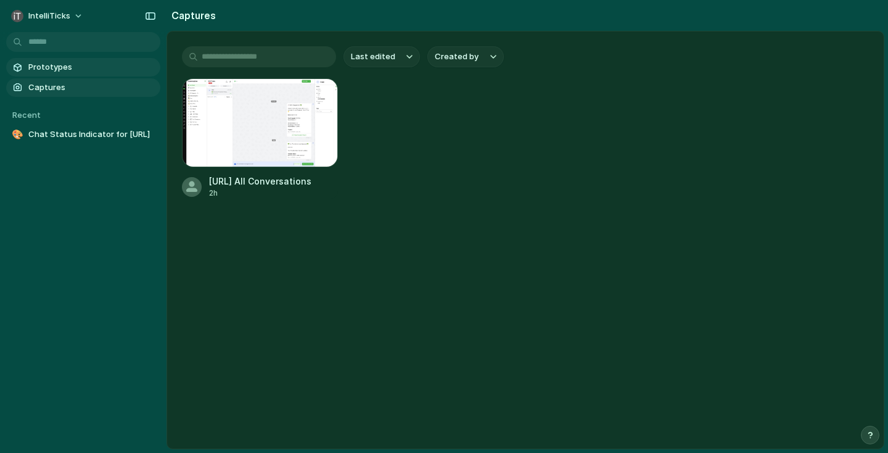
click at [65, 62] on span "Prototypes" at bounding box center [91, 67] width 127 height 12
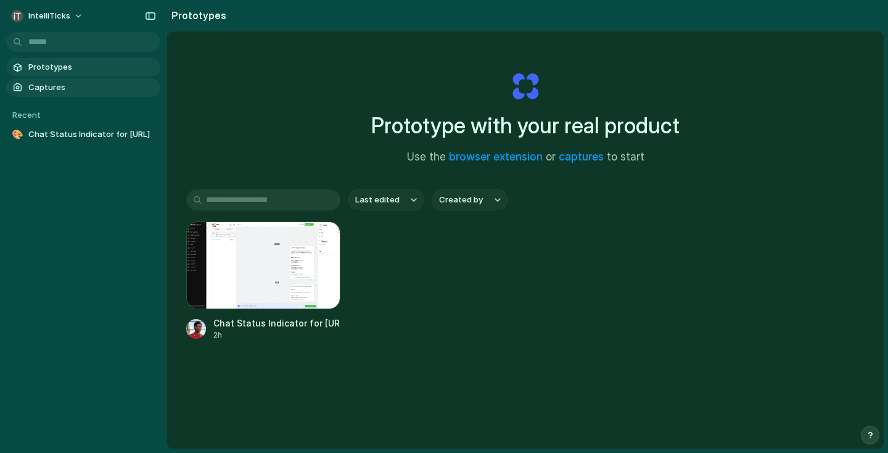
click at [69, 96] on link "Captures" at bounding box center [83, 87] width 154 height 19
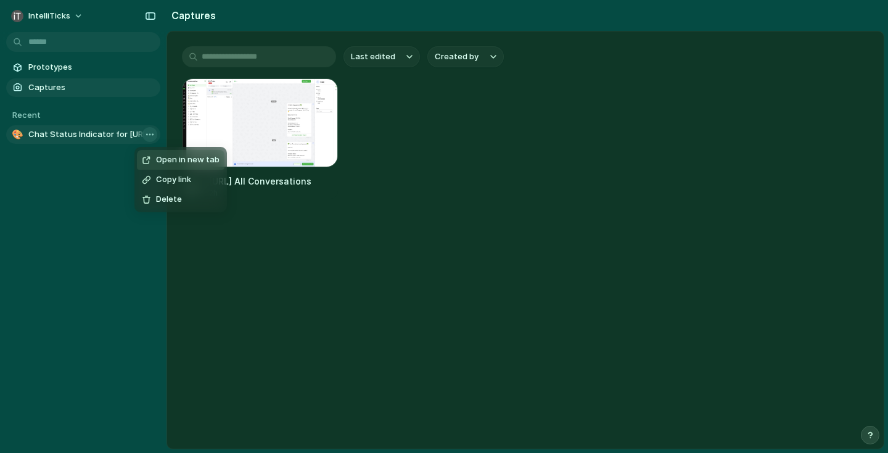
click at [150, 136] on body "IntelliTicks Prototypes Captures Recent 🎨 Chat Status Indicator for QuickReply.…" at bounding box center [444, 226] width 888 height 453
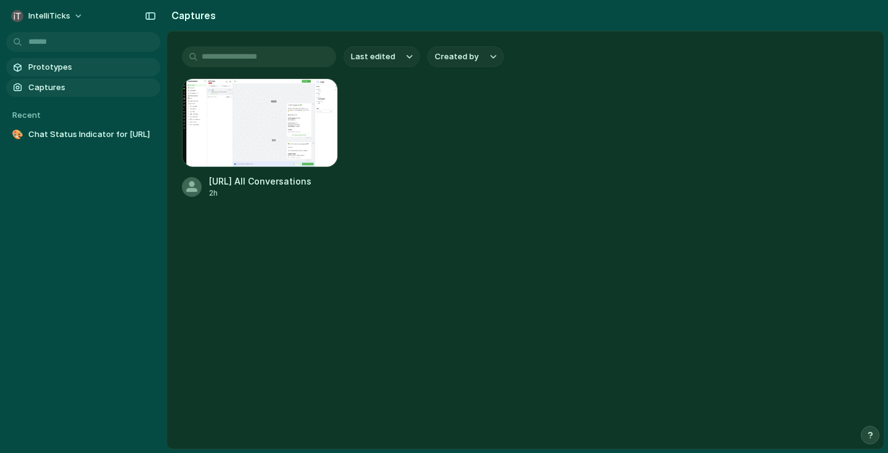
click at [65, 68] on span "Prototypes" at bounding box center [91, 67] width 127 height 12
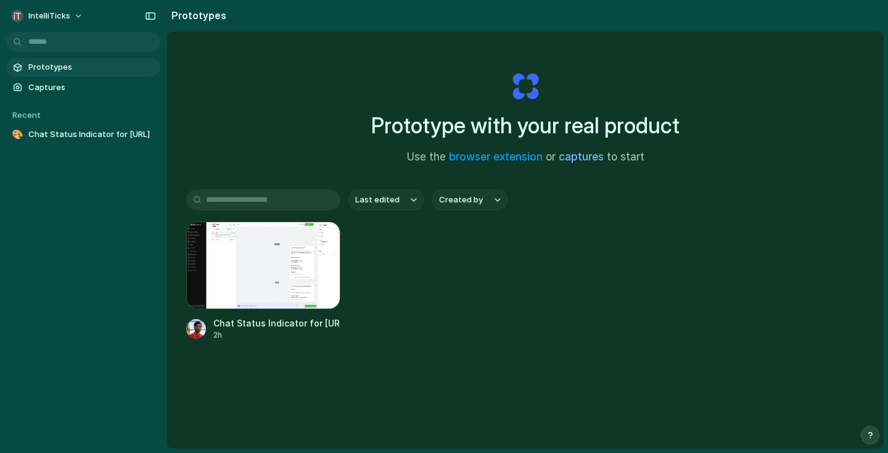
click at [572, 157] on link "captures" at bounding box center [581, 156] width 45 height 12
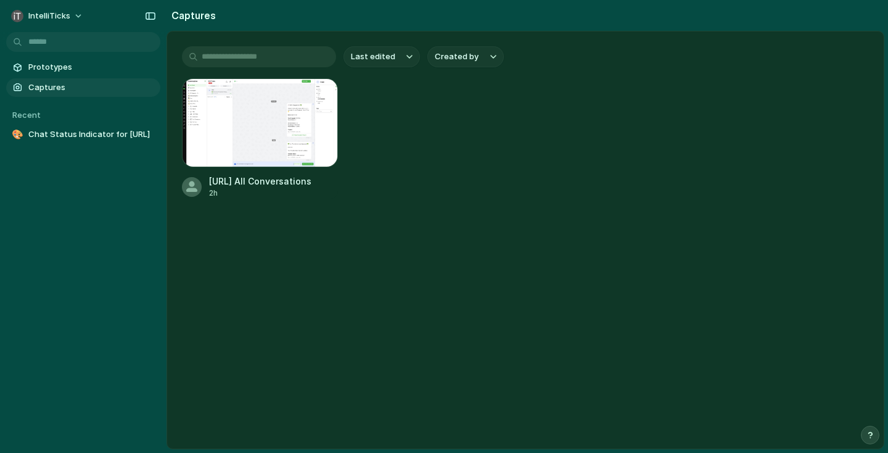
click at [480, 64] on button "Created by" at bounding box center [465, 56] width 76 height 21
click at [404, 64] on div "All users Hridayesh Gupta" at bounding box center [444, 226] width 888 height 453
click at [152, 14] on div "button" at bounding box center [150, 16] width 11 height 9
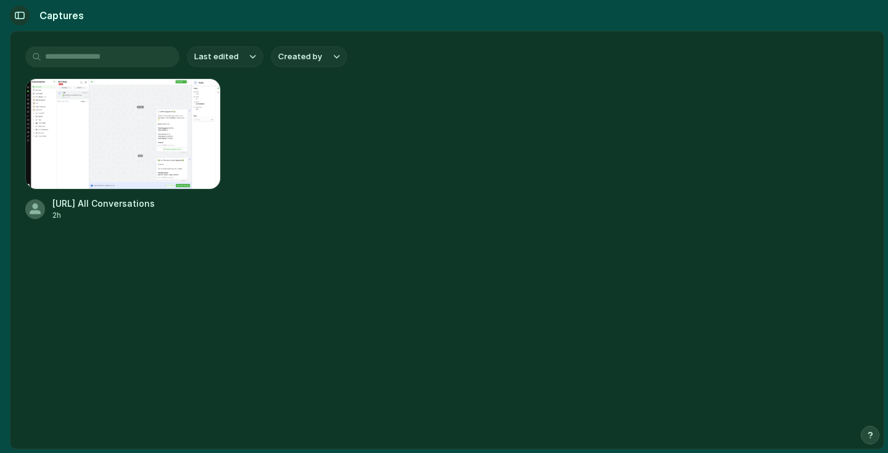
click at [23, 19] on div "button" at bounding box center [19, 15] width 11 height 9
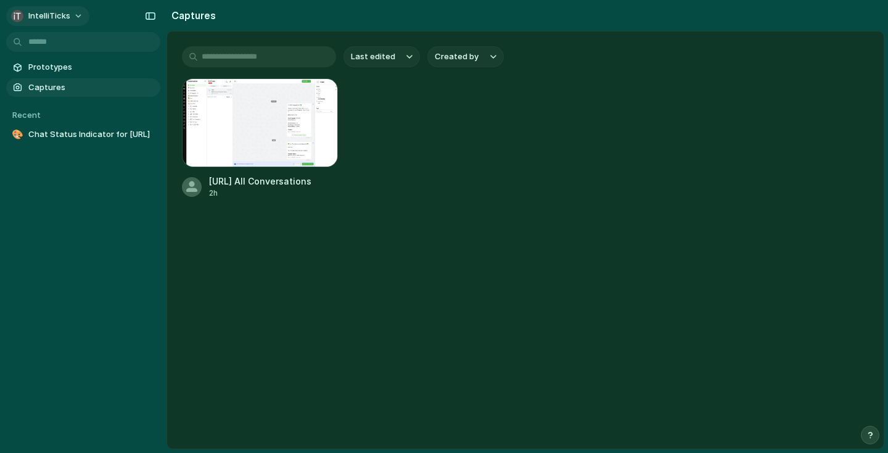
click at [28, 18] on div "IntelliTicks" at bounding box center [40, 16] width 59 height 12
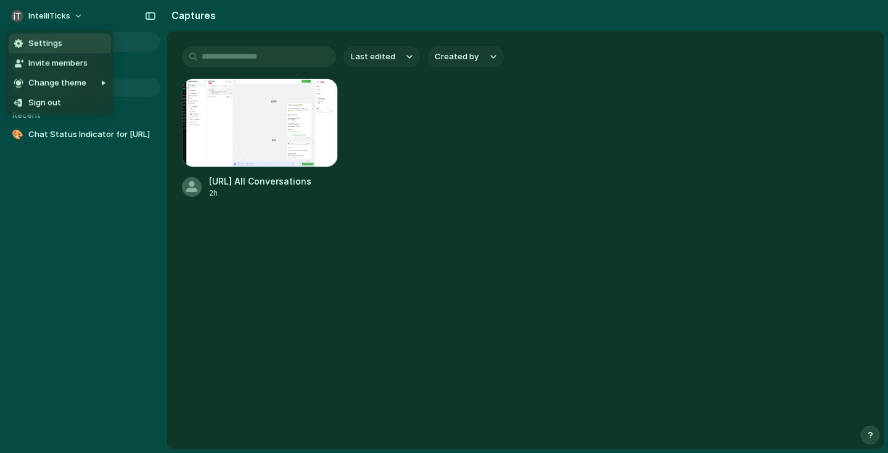
click at [126, 18] on div "Settings Invite members Change theme Sign out" at bounding box center [444, 226] width 888 height 453
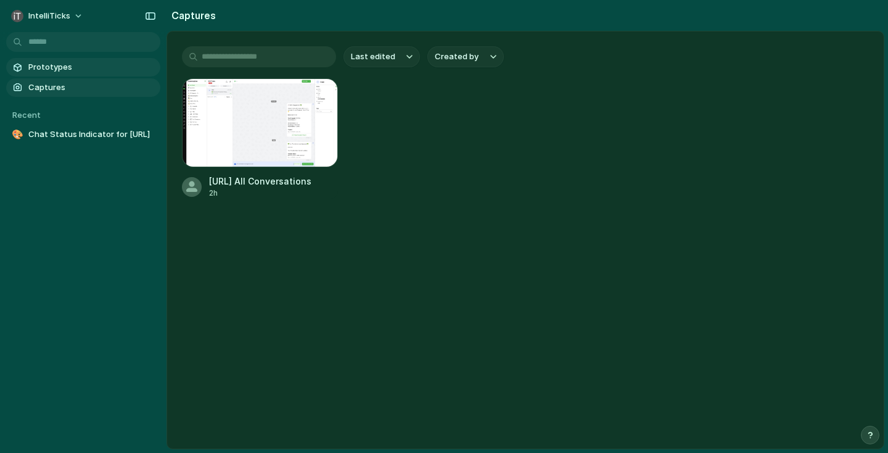
click at [55, 65] on span "Prototypes" at bounding box center [91, 67] width 127 height 12
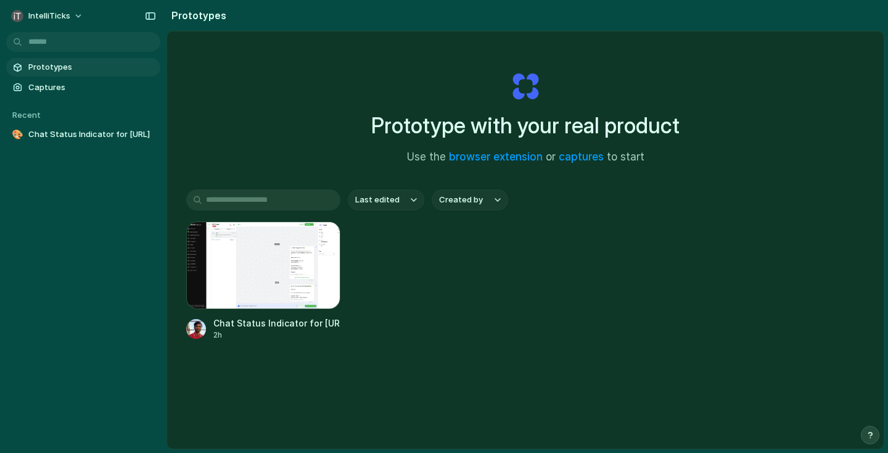
click at [280, 195] on input "text" at bounding box center [263, 199] width 154 height 21
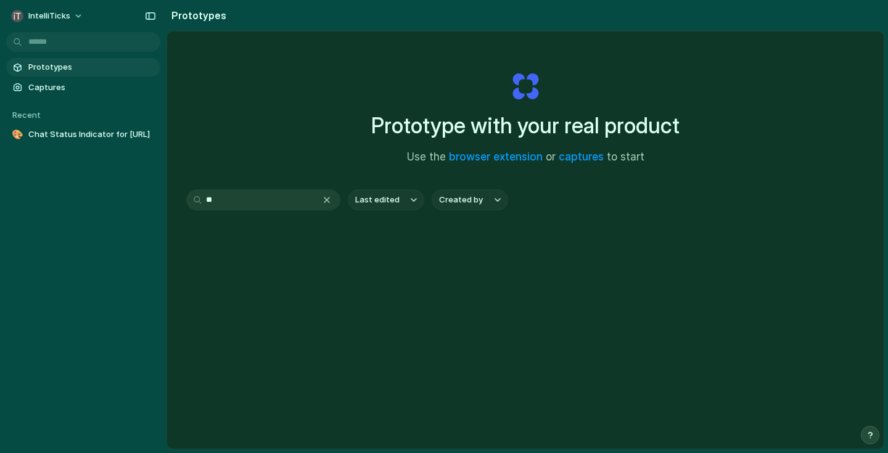
type input "*"
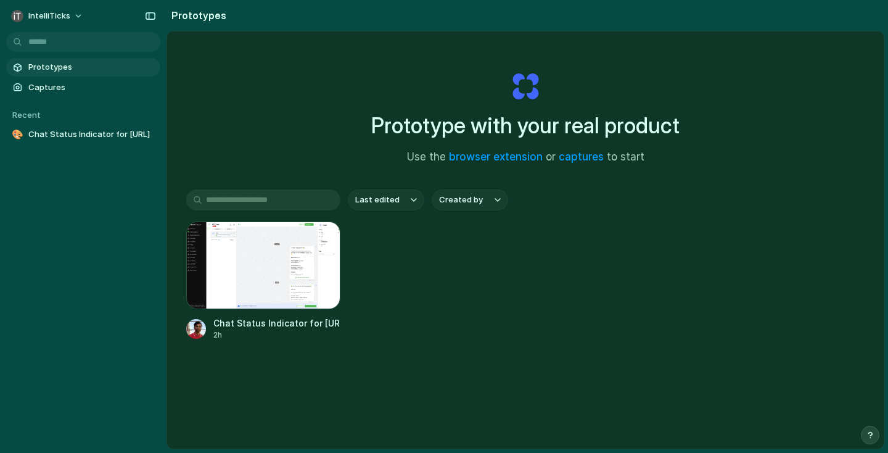
click at [593, 150] on span "Use the browser extension or captures to start" at bounding box center [525, 157] width 237 height 16
click at [590, 153] on link "captures" at bounding box center [581, 156] width 45 height 12
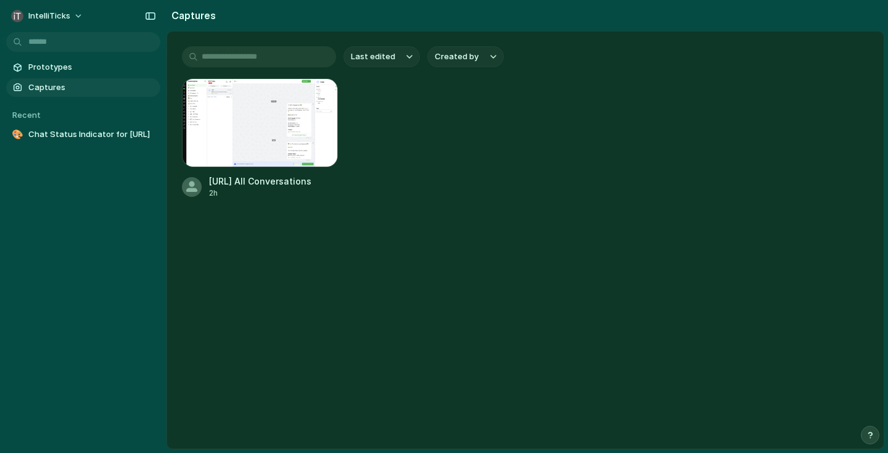
click at [590, 153] on div "QuickReply.ai All Conversations 2h" at bounding box center [525, 138] width 687 height 120
click at [146, 20] on button "button" at bounding box center [151, 16] width 20 height 20
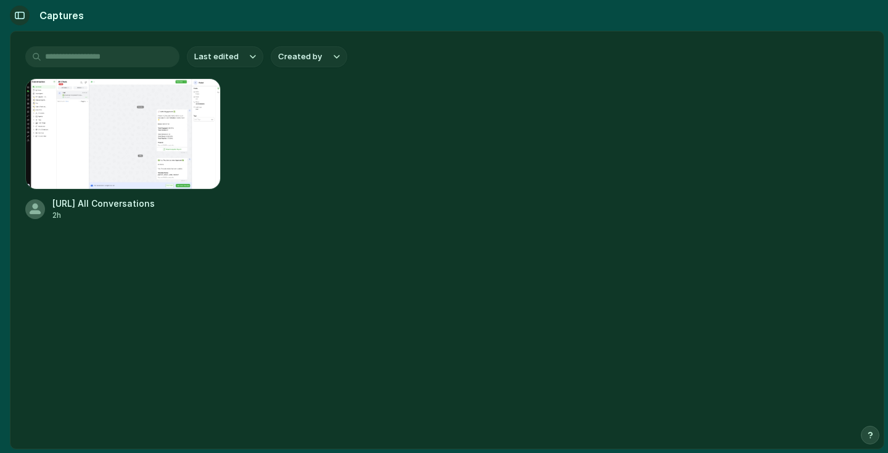
click at [24, 14] on div "button" at bounding box center [19, 15] width 11 height 9
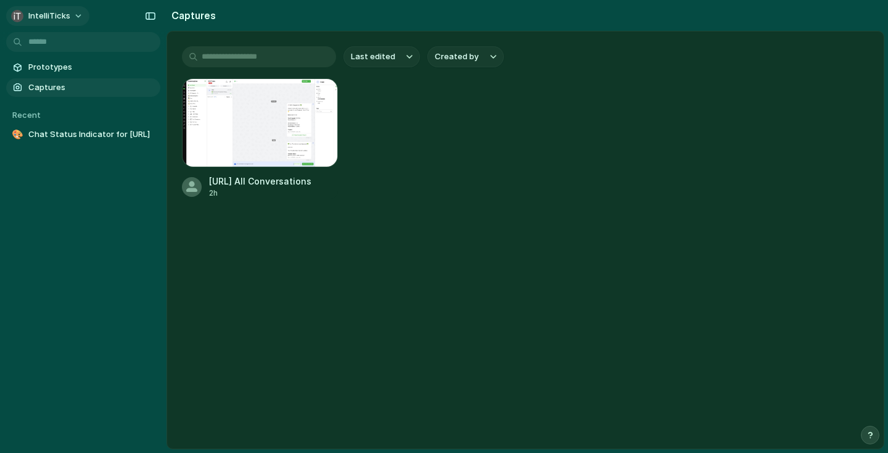
click at [40, 13] on span "IntelliTicks" at bounding box center [49, 16] width 42 height 12
click at [58, 169] on div "Settings Invite members Change theme Sign out" at bounding box center [444, 226] width 888 height 453
click at [46, 72] on span "Prototypes" at bounding box center [91, 67] width 127 height 12
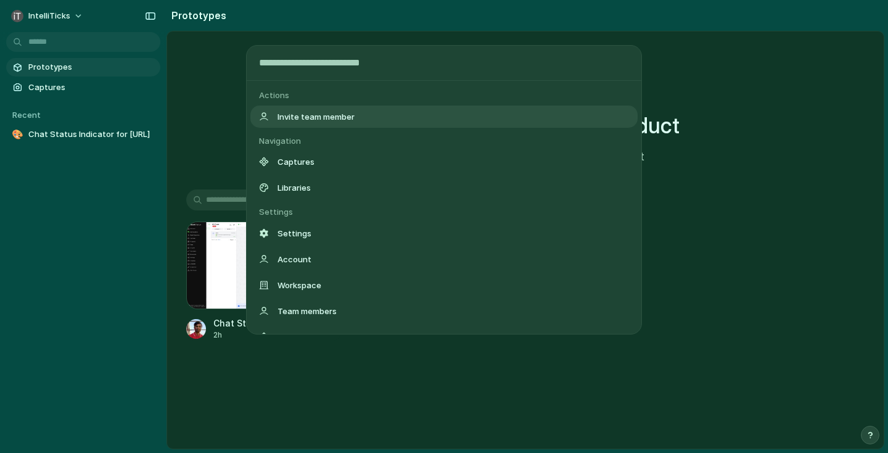
click at [73, 38] on body "IntelliTicks Prototypes Captures Recent 🎨 Chat Status Indicator for QuickReply.…" at bounding box center [444, 226] width 888 height 453
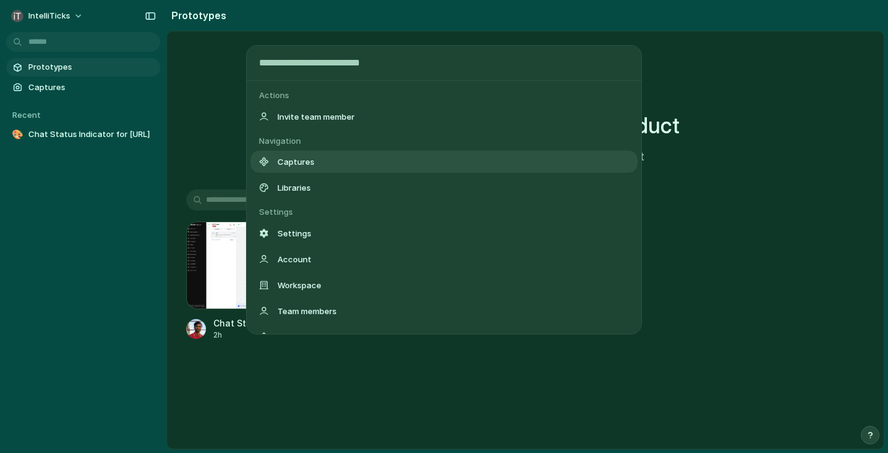
click at [297, 162] on span "Captures" at bounding box center [296, 161] width 37 height 12
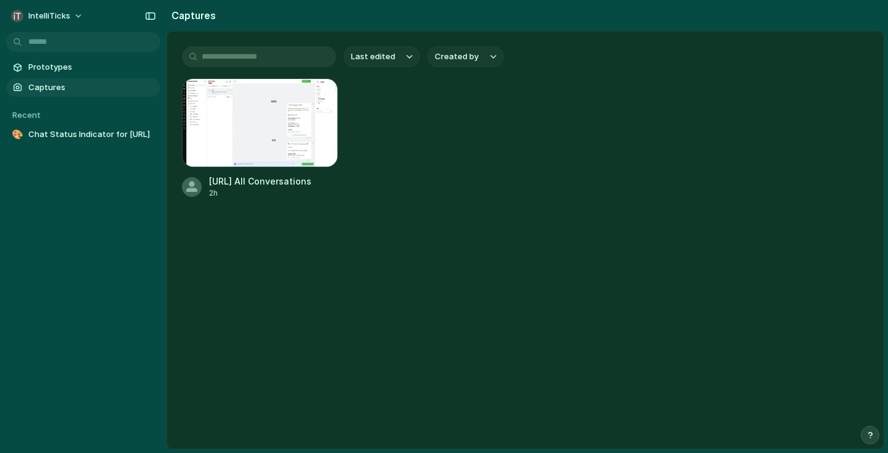
click at [100, 44] on body "IntelliTicks Prototypes Captures Recent 🎨 Chat Status Indicator for QuickReply.…" at bounding box center [444, 226] width 888 height 453
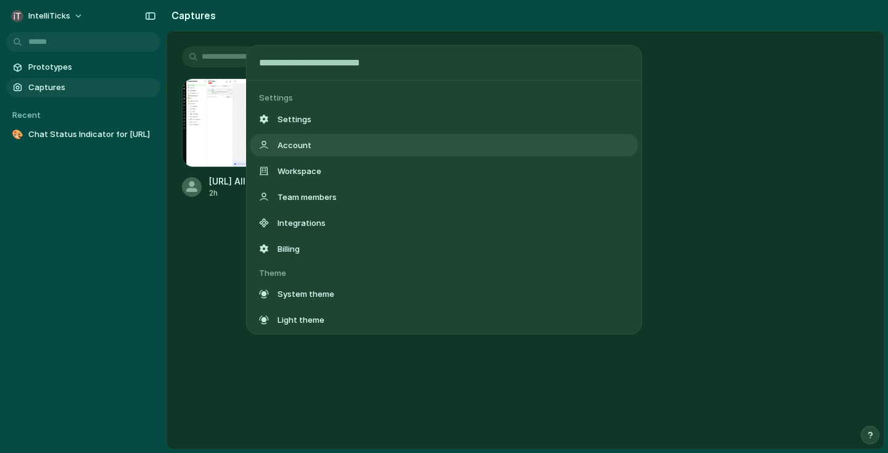
scroll to position [213, 0]
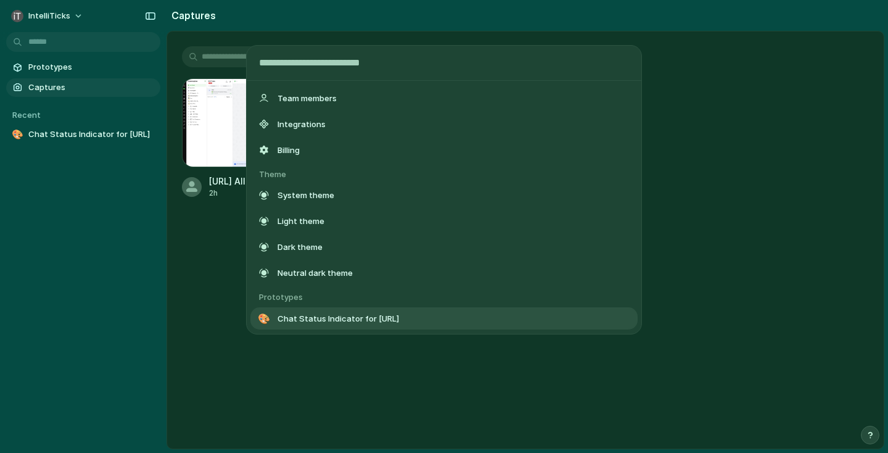
click at [350, 329] on div "🎨 Chat Status Indicator for QuickReply.ai" at bounding box center [443, 318] width 387 height 22
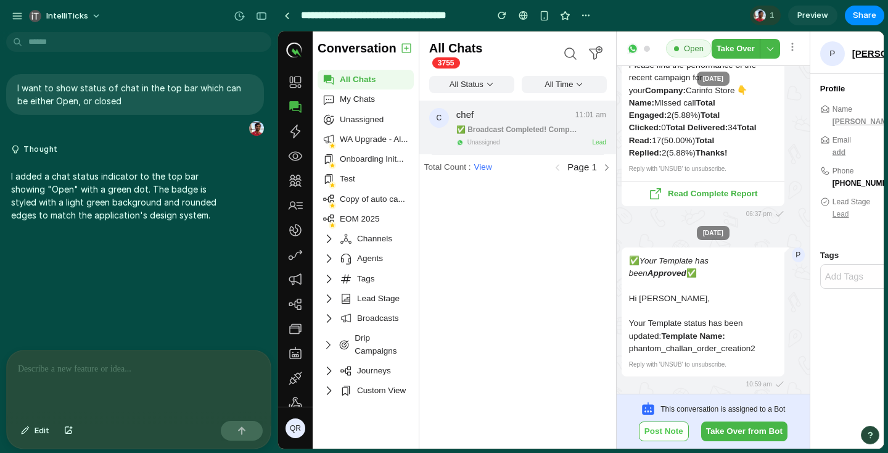
click at [0, 9] on div "IntelliTicks" at bounding box center [139, 15] width 278 height 30
click at [17, 19] on div "button" at bounding box center [17, 15] width 11 height 11
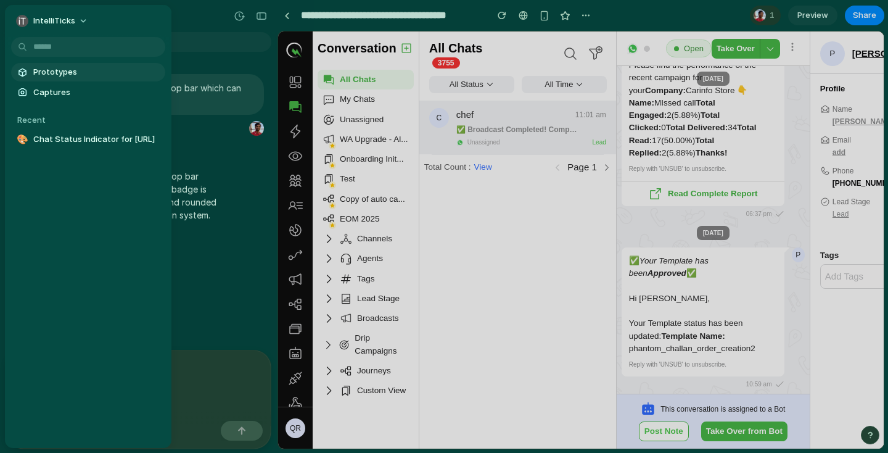
click at [78, 68] on span "Prototypes" at bounding box center [96, 72] width 127 height 12
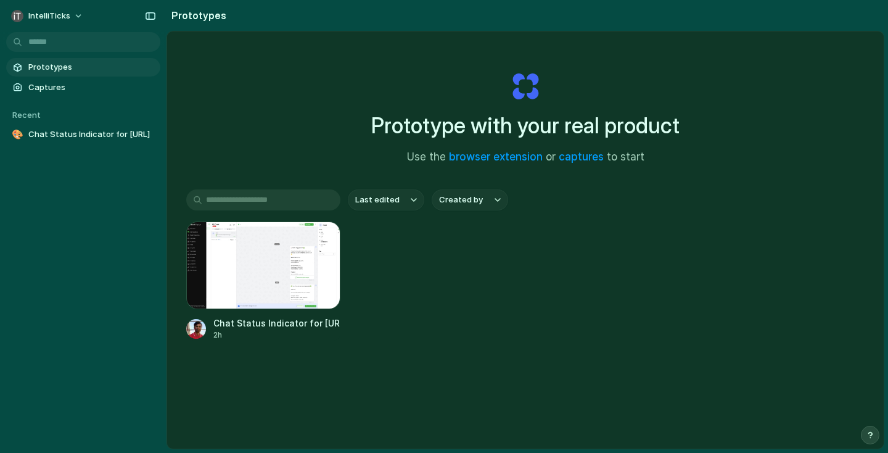
click at [105, 50] on body "IntelliTicks Prototypes Captures Recent 🎨 Chat Status Indicator for QuickReply.…" at bounding box center [444, 226] width 888 height 453
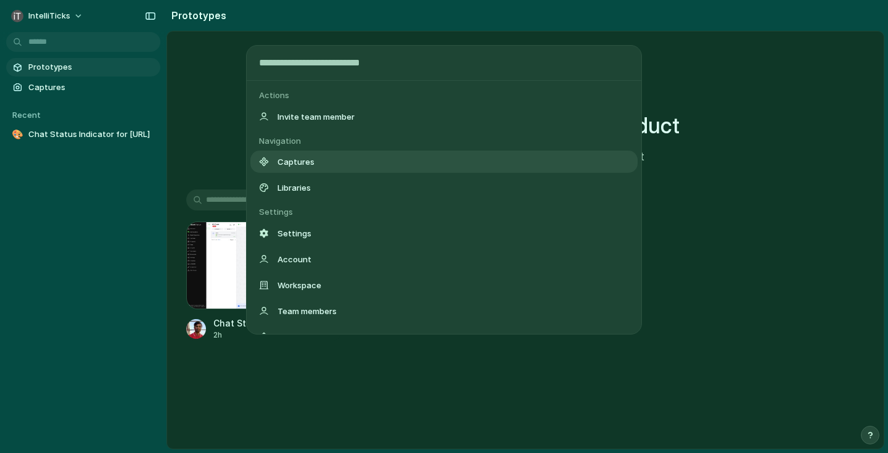
click at [305, 167] on span "Captures" at bounding box center [296, 161] width 37 height 12
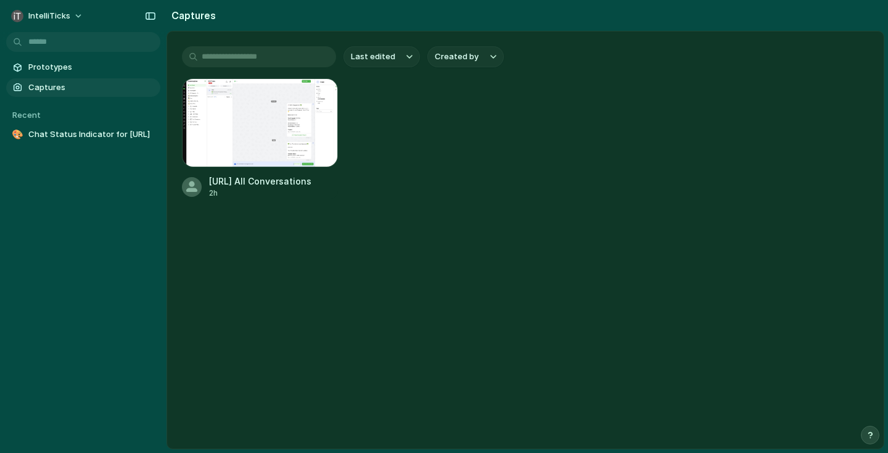
click at [103, 49] on body "IntelliTicks Prototypes Captures Recent 🎨 Chat Status Indicator for QuickReply.…" at bounding box center [444, 226] width 888 height 453
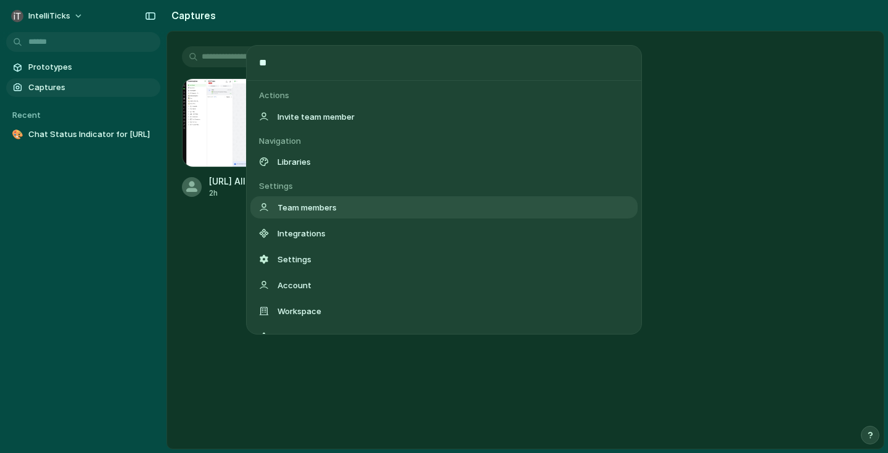
type input "*"
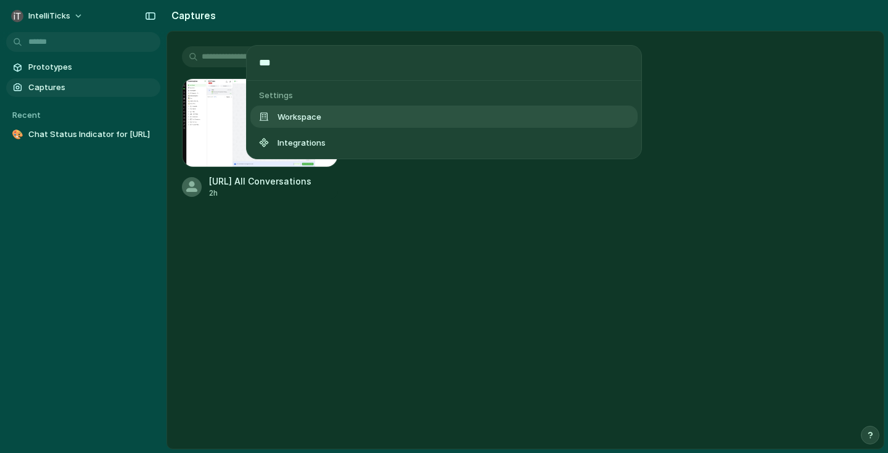
type input "***"
click at [334, 127] on div "Workspace" at bounding box center [443, 116] width 387 height 22
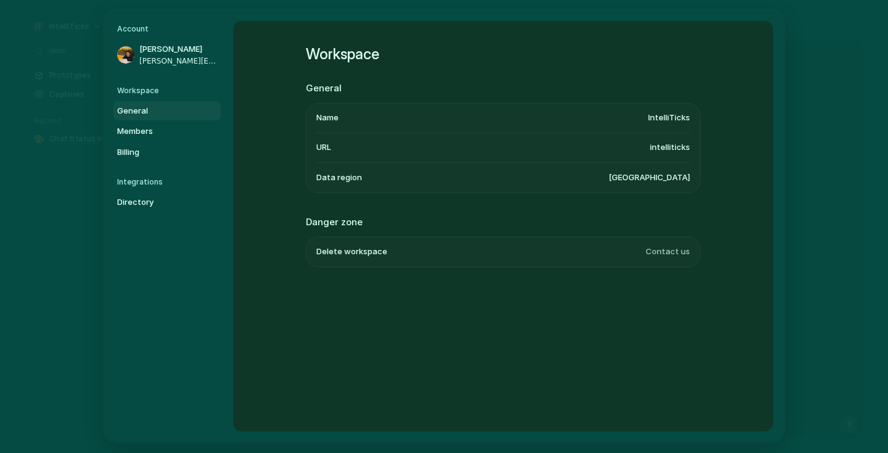
click at [402, 122] on li "Name IntelliTicks" at bounding box center [503, 119] width 374 height 30
click at [373, 118] on li "Name IntelliTicks" at bounding box center [503, 119] width 374 height 30
click at [339, 118] on li "Name IntelliTicks" at bounding box center [503, 119] width 374 height 30
click at [379, 230] on section "Danger zone Delete workspace Contact us" at bounding box center [503, 241] width 395 height 52
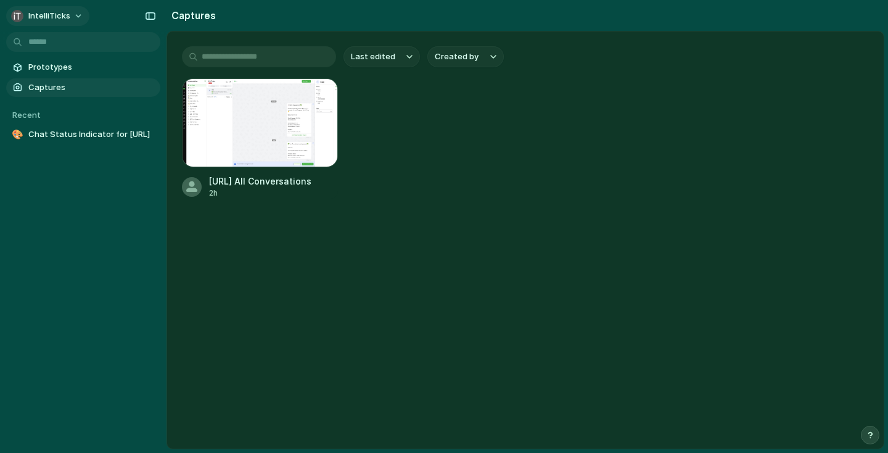
click at [44, 15] on span "IntelliTicks" at bounding box center [49, 16] width 42 height 12
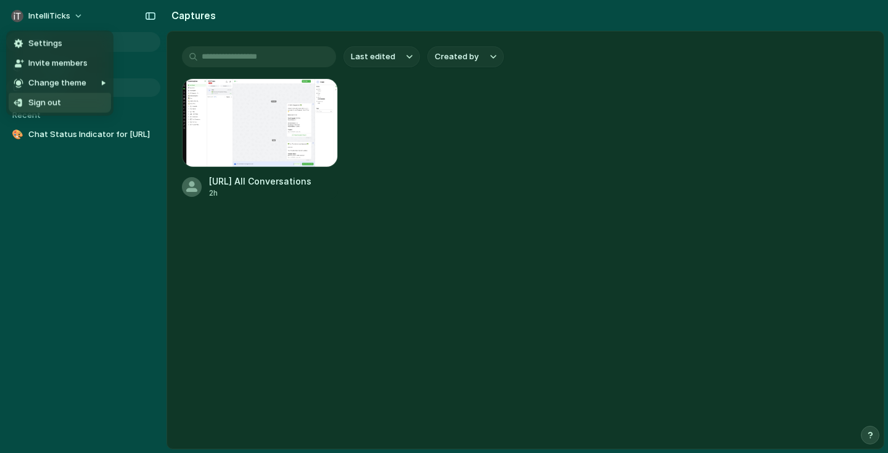
click at [116, 208] on div "Settings Invite members Change theme Sign out" at bounding box center [444, 226] width 888 height 453
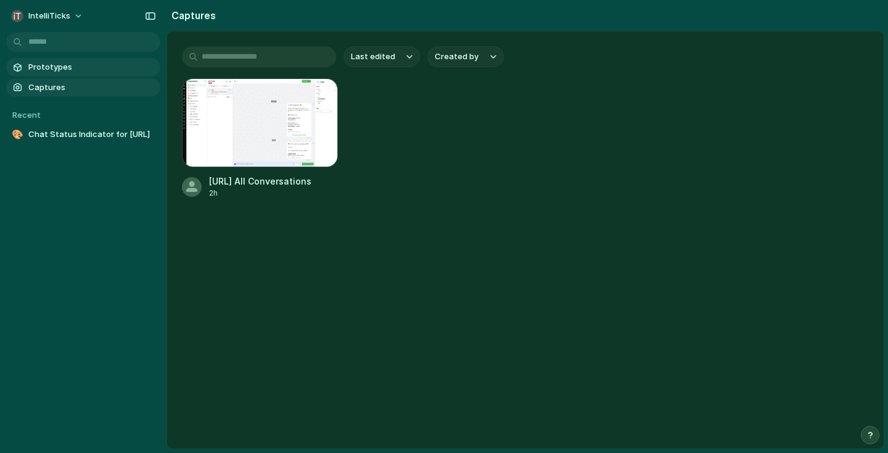
click at [43, 69] on span "Prototypes" at bounding box center [91, 67] width 127 height 12
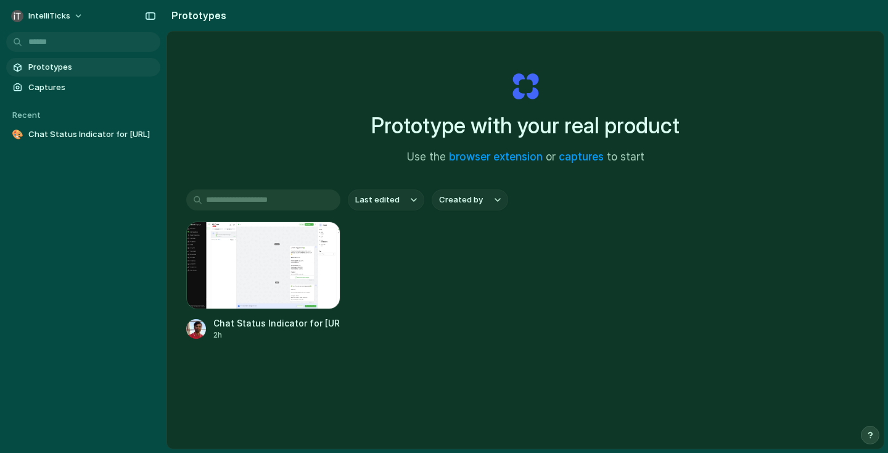
click at [490, 198] on button "Created by" at bounding box center [470, 199] width 76 height 21
click at [433, 200] on div "All users Hridayesh Gupta" at bounding box center [444, 226] width 888 height 453
click at [411, 204] on button "Last edited" at bounding box center [386, 199] width 76 height 21
click at [585, 155] on link "captures" at bounding box center [581, 156] width 45 height 12
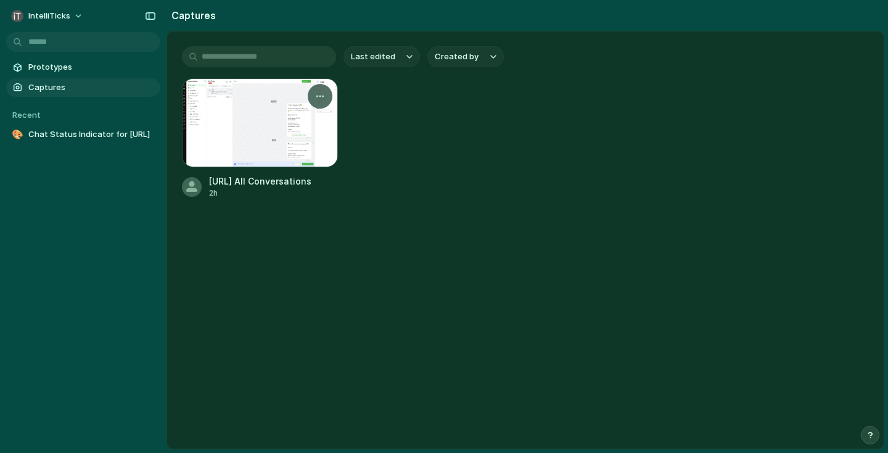
click at [196, 189] on div at bounding box center [192, 187] width 20 height 20
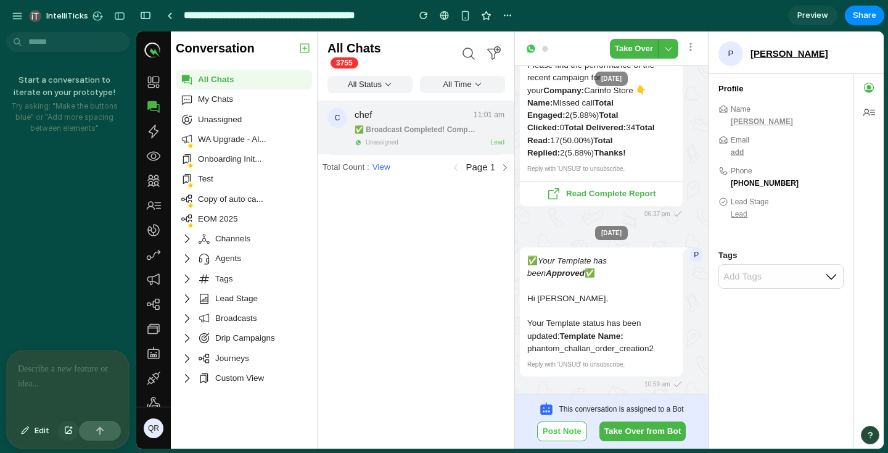
click at [62, 431] on button "button" at bounding box center [68, 431] width 21 height 20
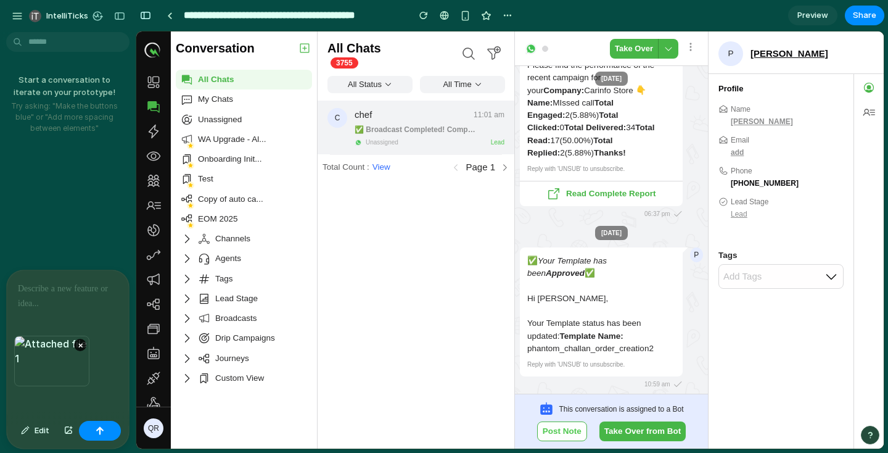
click at [52, 397] on div "×" at bounding box center [68, 376] width 122 height 80
click at [47, 319] on div at bounding box center [68, 302] width 122 height 65
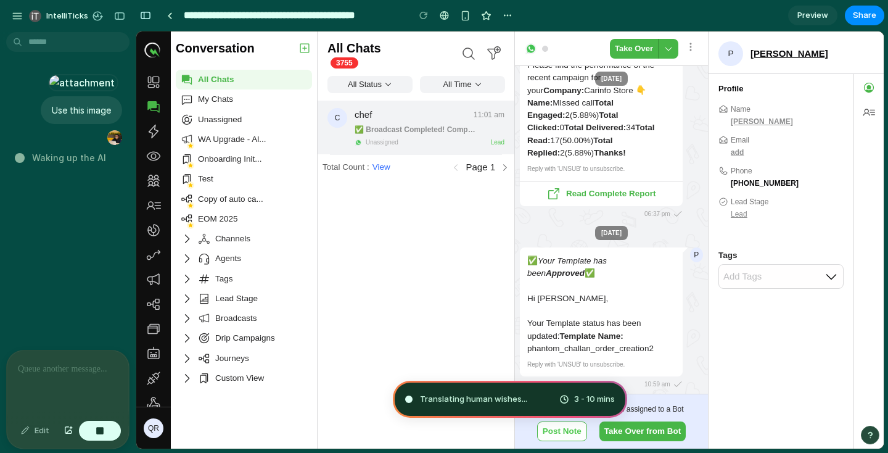
type input "**********"
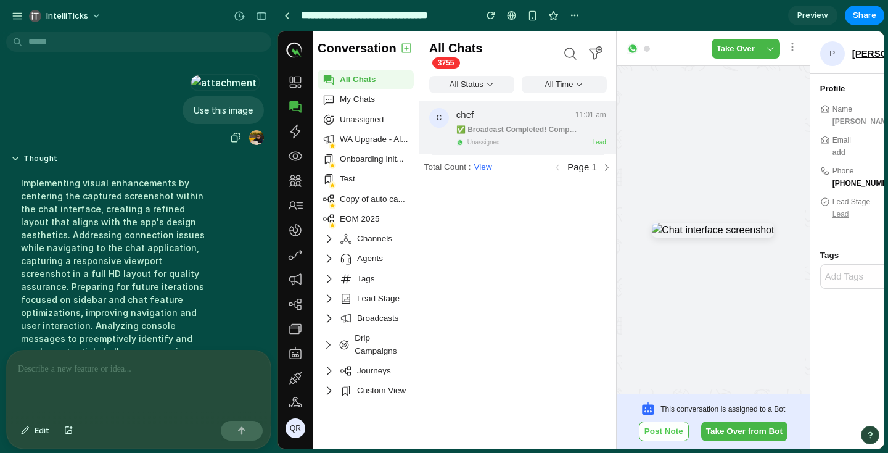
scroll to position [230, 0]
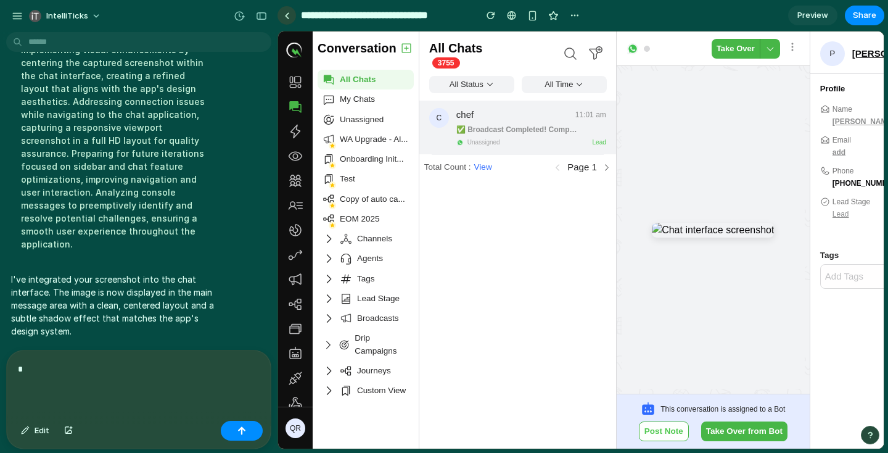
click at [285, 15] on div at bounding box center [287, 15] width 6 height 7
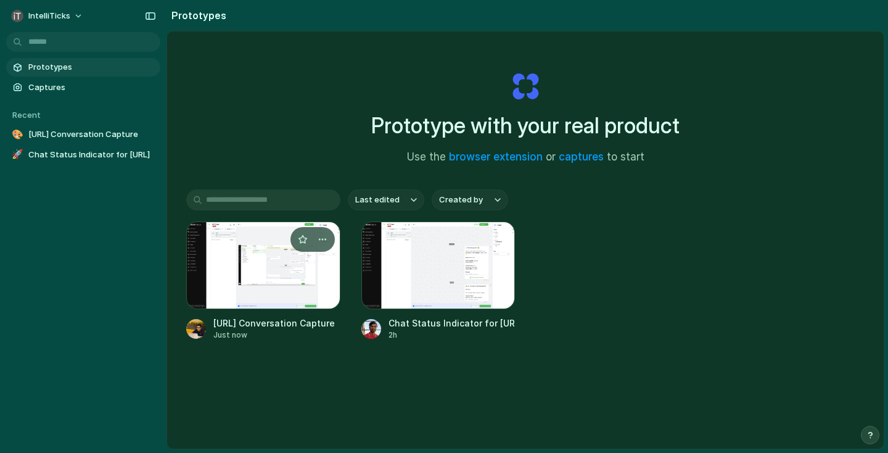
click at [293, 261] on div at bounding box center [263, 265] width 154 height 88
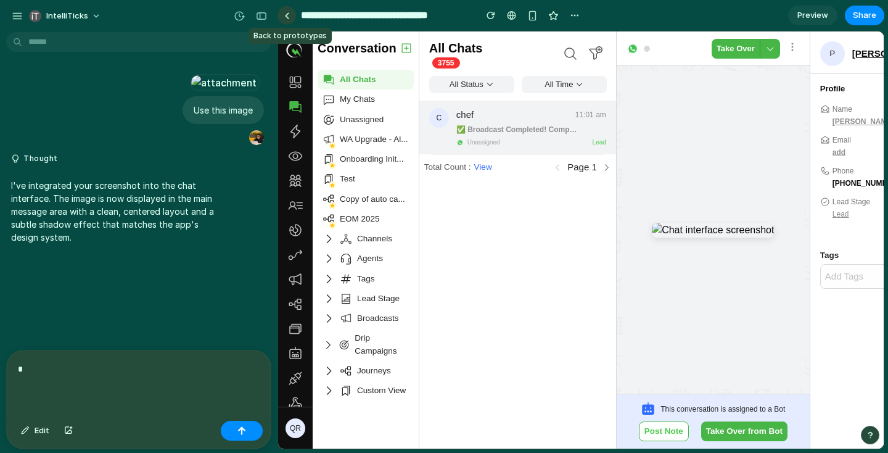
click at [283, 17] on link at bounding box center [287, 15] width 19 height 19
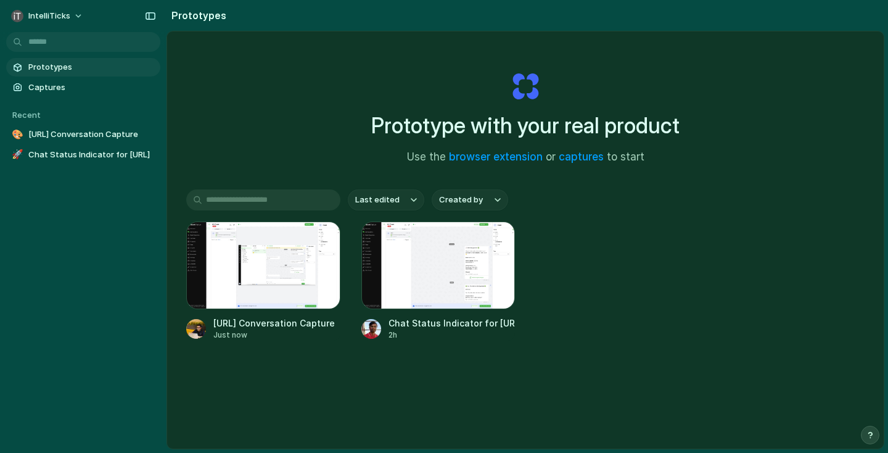
click at [147, 111] on div "Recent" at bounding box center [83, 114] width 154 height 15
click at [563, 120] on h1 "Prototype with your real product" at bounding box center [525, 125] width 308 height 33
click at [590, 154] on link "captures" at bounding box center [581, 156] width 45 height 12
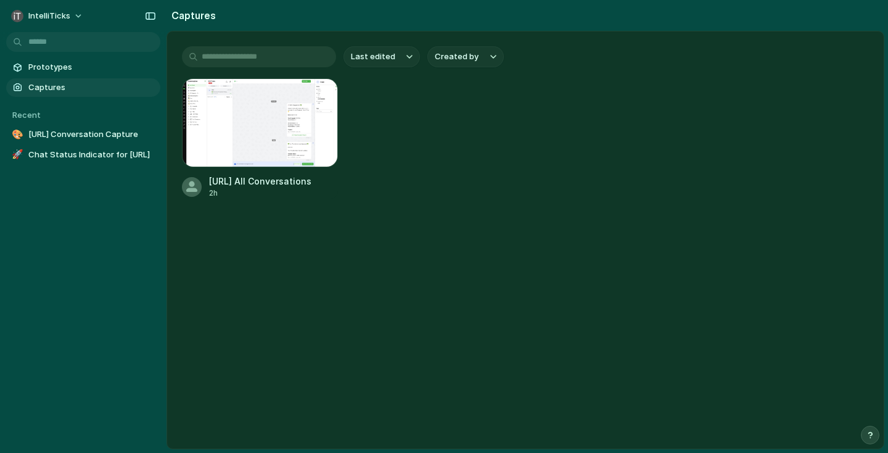
click at [435, 56] on button "Created by" at bounding box center [465, 56] width 76 height 21
click at [387, 57] on div "All users Hridayesh Gupta" at bounding box center [444, 226] width 888 height 453
click at [387, 57] on span "Last edited" at bounding box center [373, 57] width 44 height 12
click at [295, 60] on div "Last edited Last created Alphabetical" at bounding box center [444, 226] width 888 height 453
click at [293, 60] on input "text" at bounding box center [259, 56] width 154 height 21
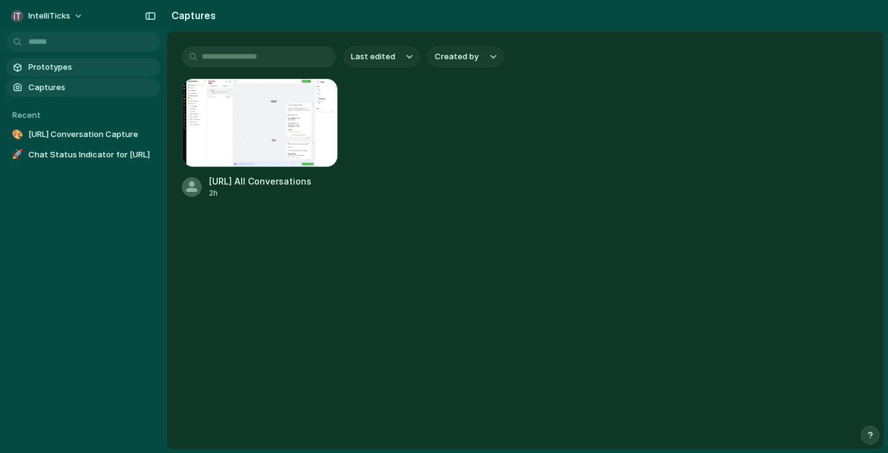
click at [109, 70] on span "Prototypes" at bounding box center [91, 67] width 127 height 12
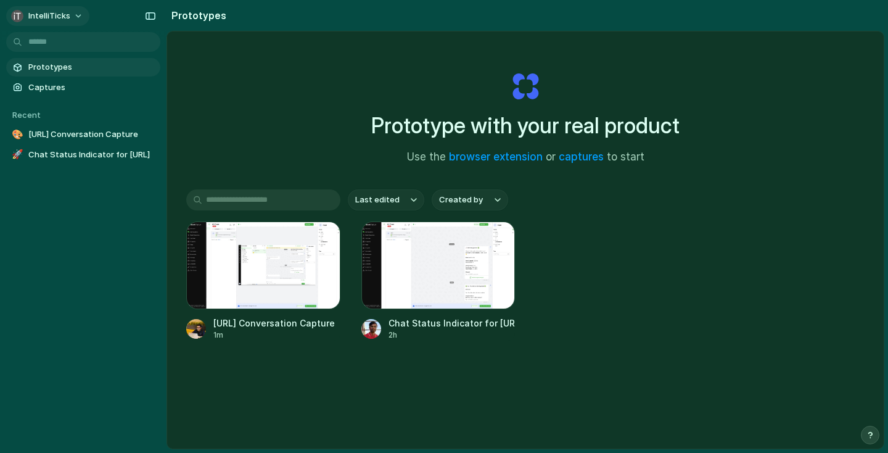
click at [73, 19] on button "IntelliTicks" at bounding box center [47, 16] width 83 height 20
click at [112, 215] on div "Settings Invite members Change theme Sign out" at bounding box center [444, 226] width 888 height 453
click at [483, 158] on link "browser extension" at bounding box center [496, 156] width 94 height 12
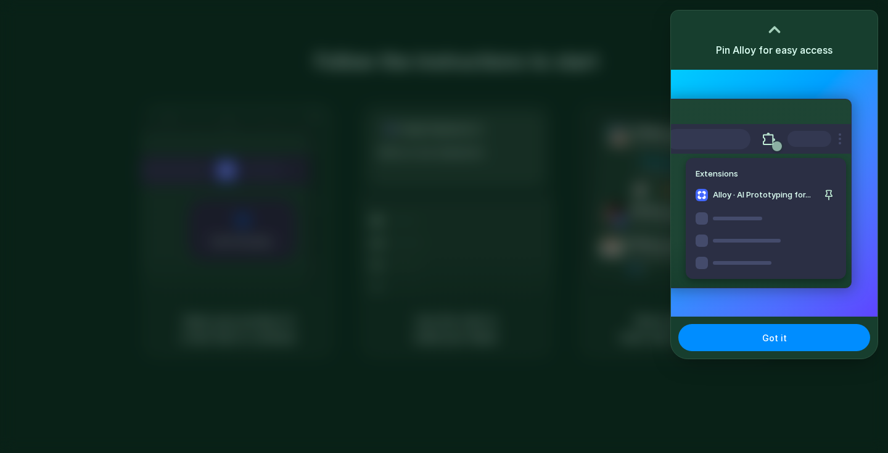
click at [573, 205] on div at bounding box center [444, 226] width 888 height 453
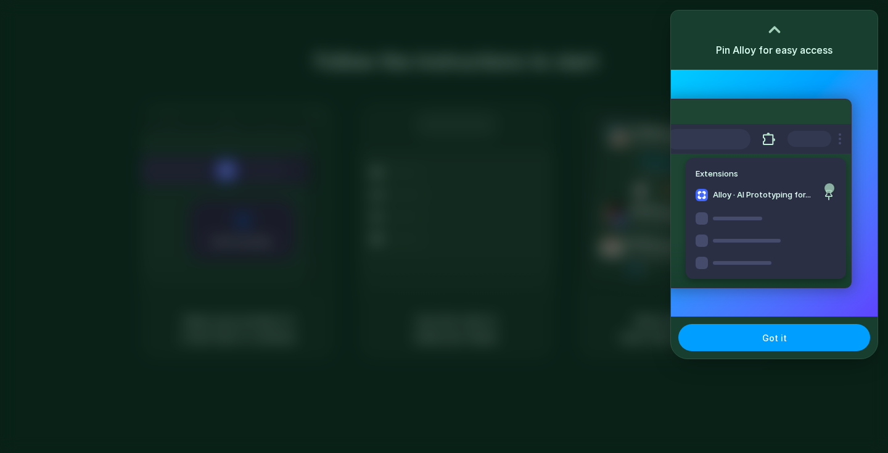
click at [790, 344] on button "Got it" at bounding box center [774, 337] width 192 height 27
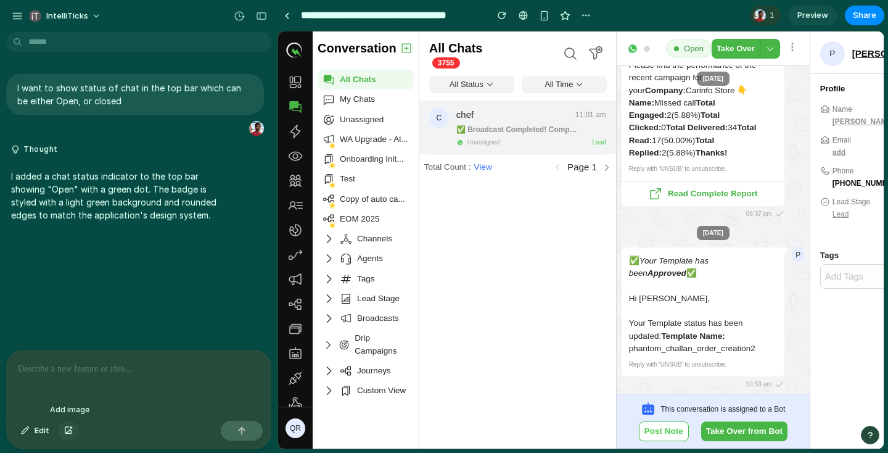
click at [67, 434] on button "button" at bounding box center [68, 431] width 21 height 20
click at [42, 425] on span "Edit" at bounding box center [42, 430] width 15 height 12
click at [260, 20] on button "button" at bounding box center [262, 16] width 20 height 20
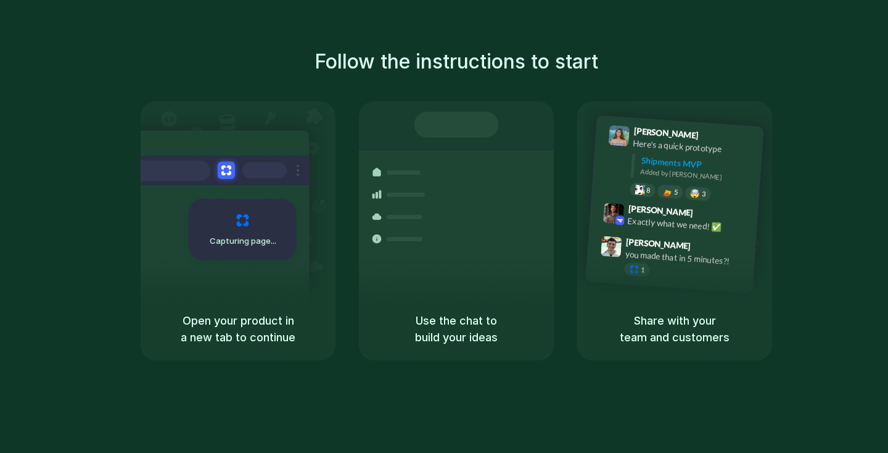
click at [269, 336] on h5 "Open your product in a new tab to continue" at bounding box center [237, 328] width 165 height 33
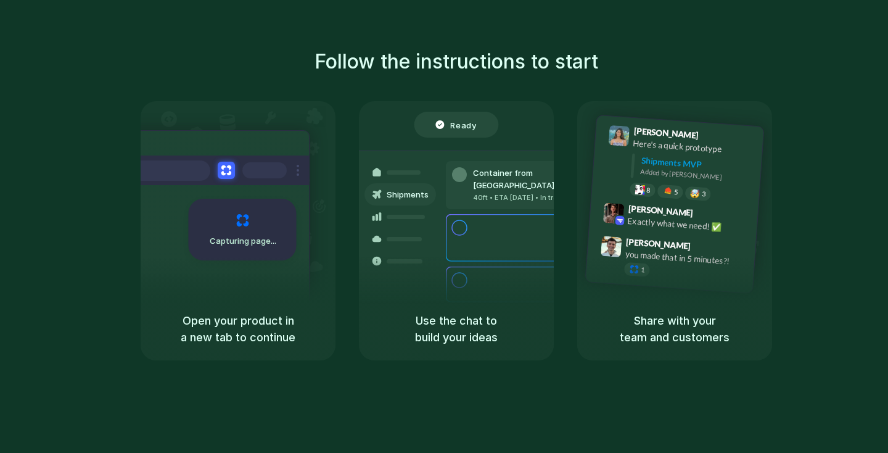
click at [463, 307] on div "Air freight to [GEOGRAPHIC_DATA] Flight CX251 • [DATE] • Ready" at bounding box center [529, 325] width 167 height 36
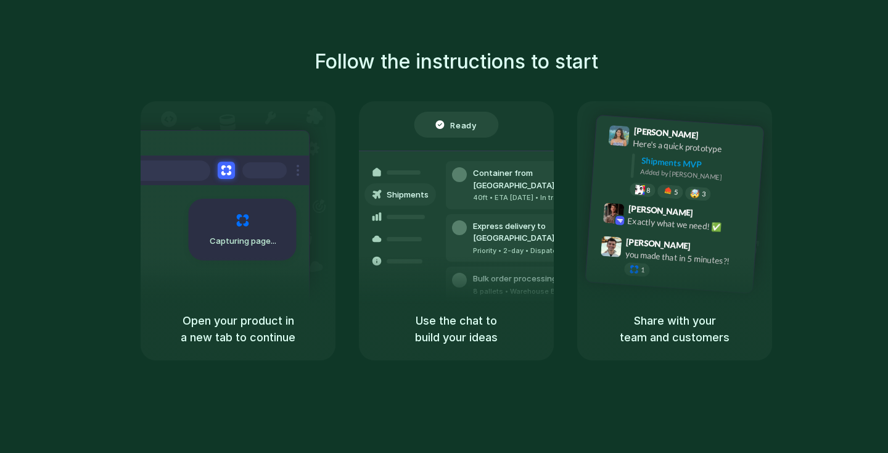
click at [313, 305] on div "Open your product in a new tab to continue" at bounding box center [238, 328] width 195 height 63
click at [286, 305] on div "Open your product in a new tab to continue" at bounding box center [238, 328] width 195 height 63
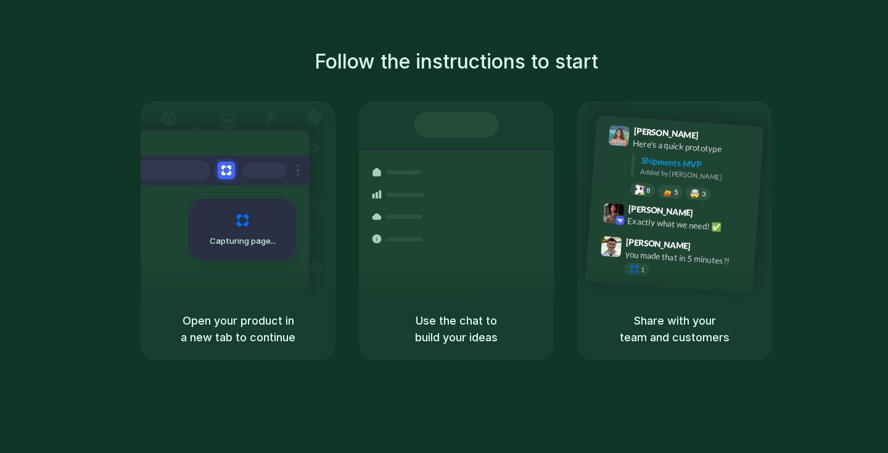
click at [262, 260] on div "Capturing page" at bounding box center [243, 230] width 108 height 62
click at [474, 237] on div "Express delivery to [GEOGRAPHIC_DATA] Priority • 2-day • Dispatched" at bounding box center [529, 244] width 167 height 48
click at [463, 126] on div at bounding box center [456, 125] width 84 height 26
click at [226, 166] on button at bounding box center [226, 171] width 18 height 18
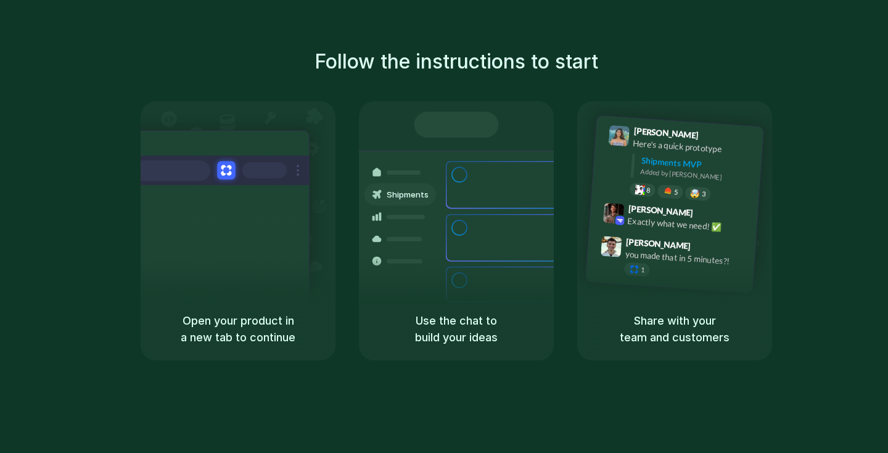
click at [226, 164] on button at bounding box center [226, 171] width 18 height 18
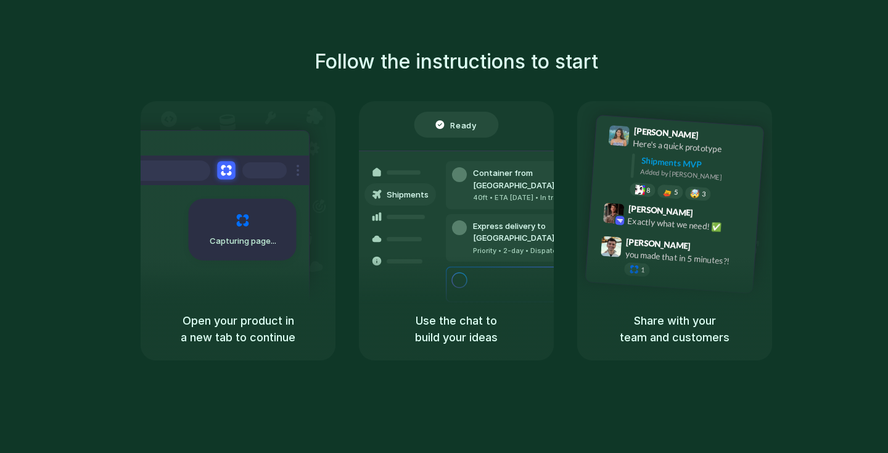
click at [226, 163] on button at bounding box center [226, 171] width 18 height 18
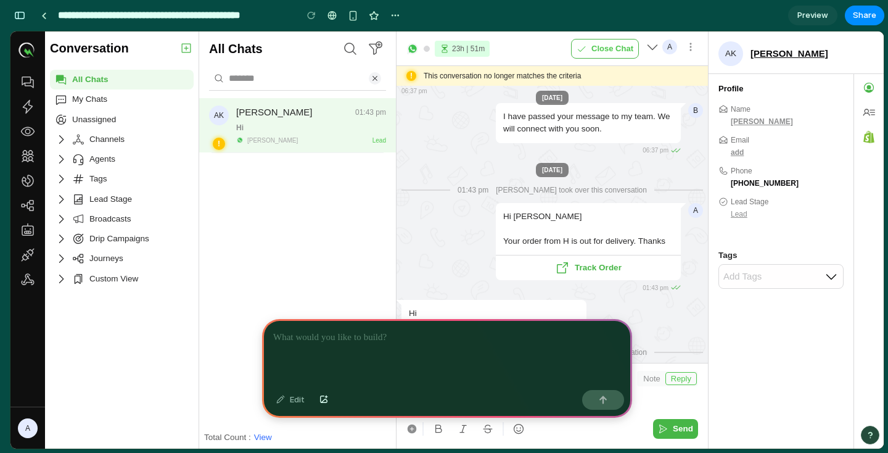
type input "**********"
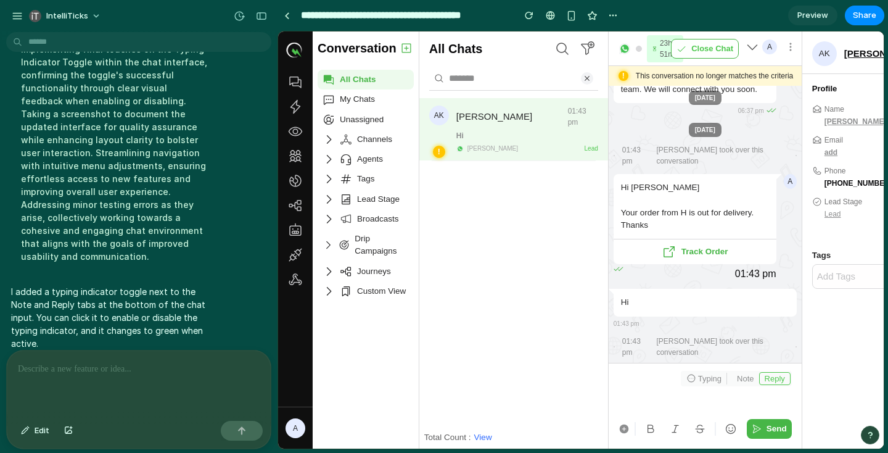
click at [698, 377] on span "Typing" at bounding box center [709, 379] width 23 height 12
click at [215, 380] on div at bounding box center [139, 382] width 264 height 65
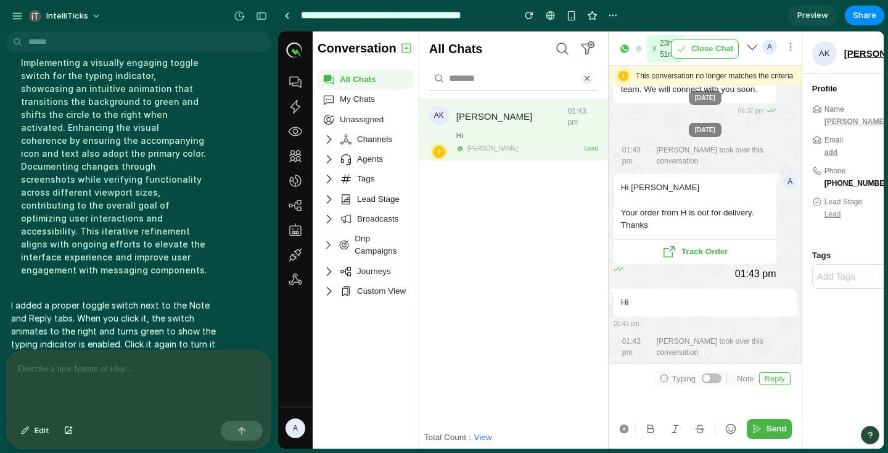
click at [712, 377] on div at bounding box center [712, 378] width 20 height 10
click at [707, 381] on div at bounding box center [712, 378] width 20 height 10
click at [717, 377] on div at bounding box center [712, 378] width 20 height 10
click at [707, 380] on div at bounding box center [712, 378] width 20 height 10
click at [444, 226] on div at bounding box center [444, 226] width 0 height 0
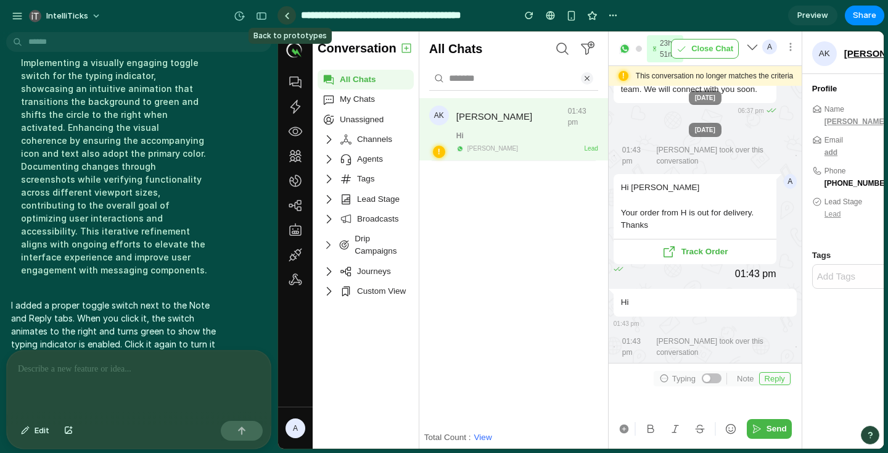
click at [289, 11] on link at bounding box center [287, 15] width 19 height 19
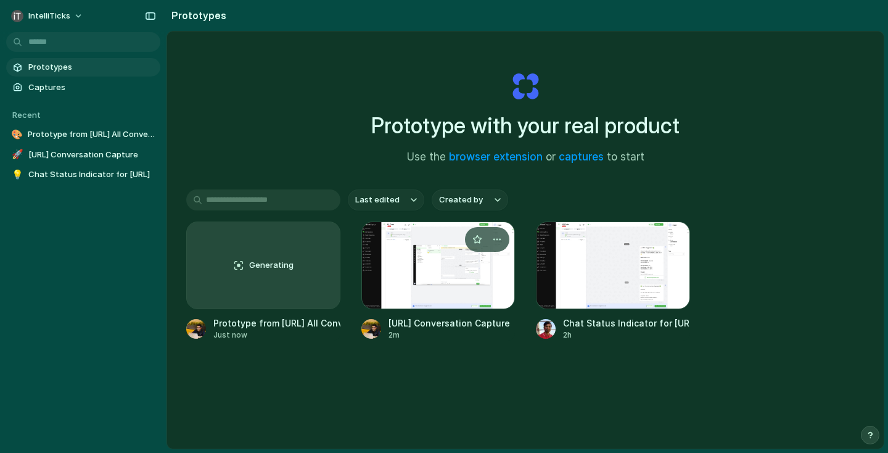
click at [439, 294] on div at bounding box center [438, 265] width 154 height 88
click at [301, 270] on div "Generating" at bounding box center [263, 265] width 153 height 86
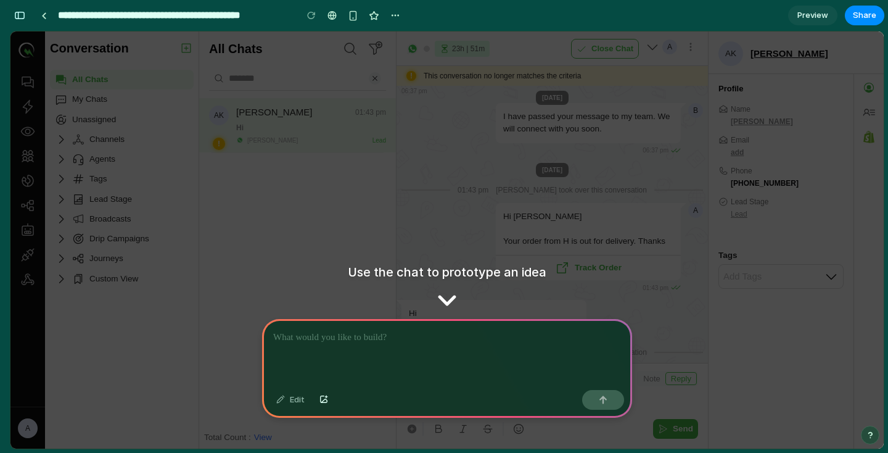
click at [479, 273] on div "A Hi [PERSON_NAME] Your order from H is out for delivery. Thanks Track Order 01…" at bounding box center [553, 248] width 302 height 90
click at [593, 257] on link "Track Order" at bounding box center [588, 267] width 185 height 25
click at [419, 270] on div "A Hi [PERSON_NAME] Your order from H is out for delivery. Thanks Track Order 01…" at bounding box center [553, 248] width 302 height 90
click at [420, 360] on div at bounding box center [447, 352] width 370 height 66
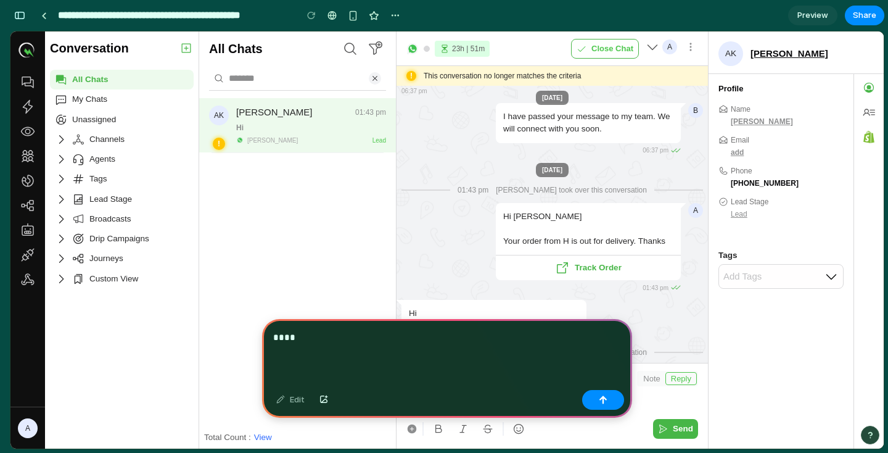
click at [588, 268] on link "Track Order" at bounding box center [588, 267] width 185 height 25
click at [467, 347] on div "****" at bounding box center [447, 352] width 370 height 66
drag, startPoint x: 531, startPoint y: 377, endPoint x: 475, endPoint y: 300, distance: 95.9
click at [432, 320] on div "****" at bounding box center [447, 352] width 370 height 66
click at [334, 418] on div "AK ! [PERSON_NAME] 01:43 pm Hi [PERSON_NAME] Lead Total Count : View" at bounding box center [297, 273] width 197 height 350
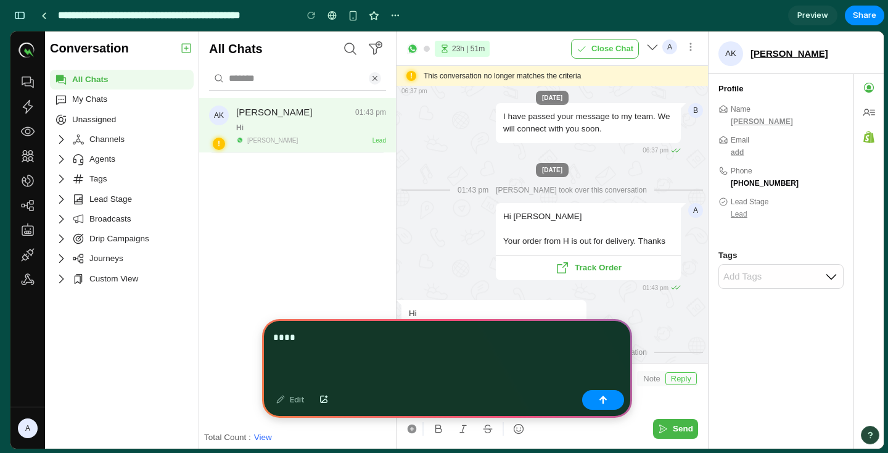
click at [372, 350] on div "****" at bounding box center [447, 352] width 370 height 66
click at [373, 350] on div "****" at bounding box center [447, 352] width 370 height 66
click at [290, 339] on p "**********" at bounding box center [447, 337] width 348 height 15
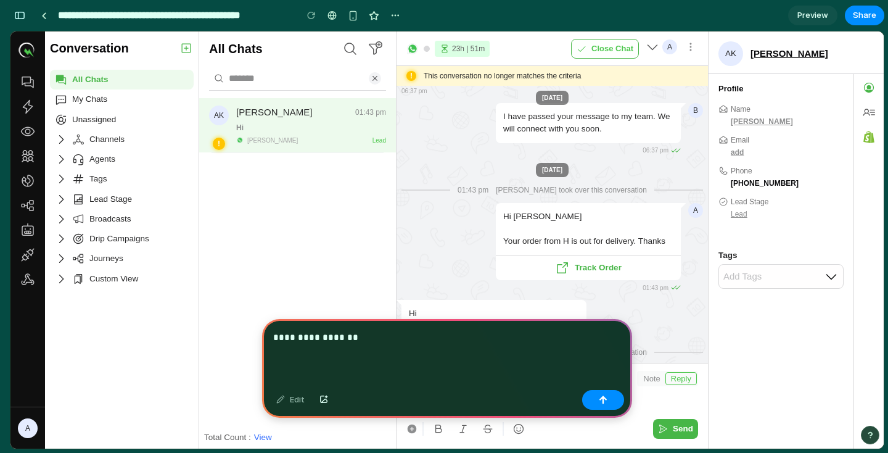
click at [355, 339] on p "**********" at bounding box center [447, 337] width 348 height 15
click at [600, 403] on div "button" at bounding box center [603, 399] width 9 height 9
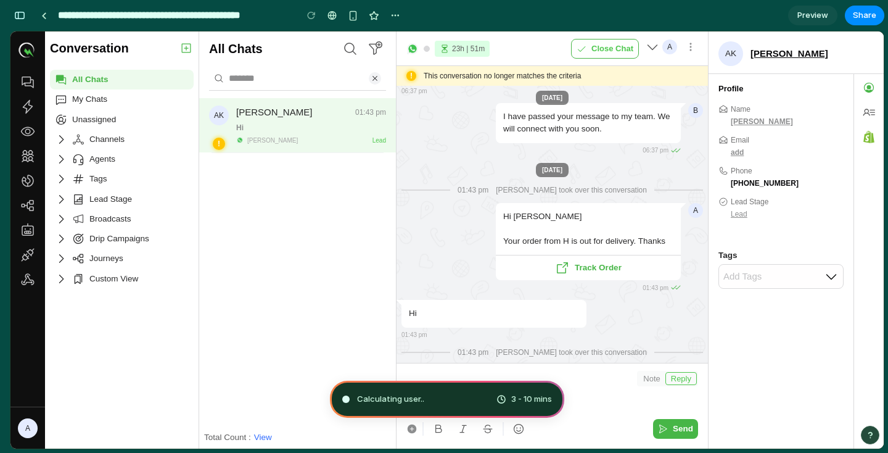
type input "**********"
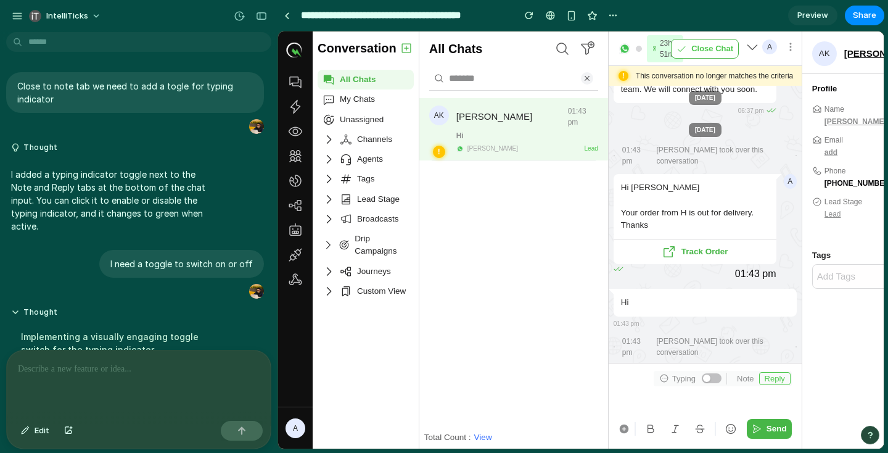
scroll to position [276, 0]
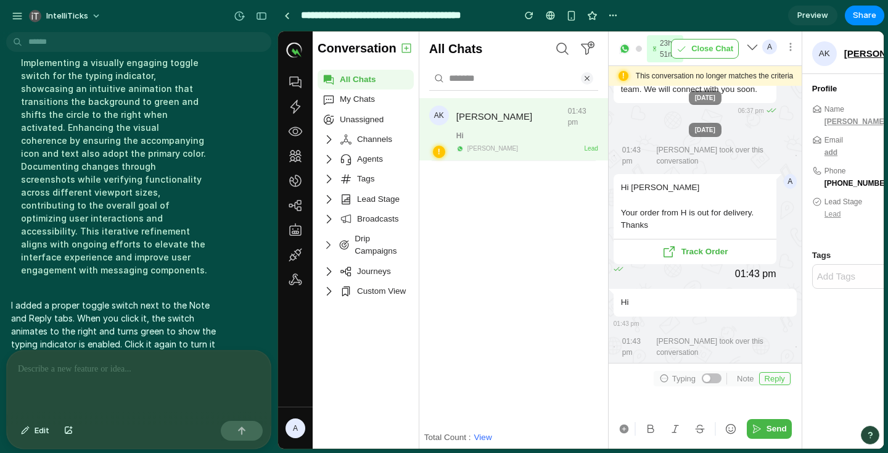
click at [719, 383] on div "Typing" at bounding box center [691, 379] width 72 height 12
click at [707, 381] on div at bounding box center [712, 378] width 20 height 10
click at [289, 17] on div at bounding box center [287, 15] width 6 height 7
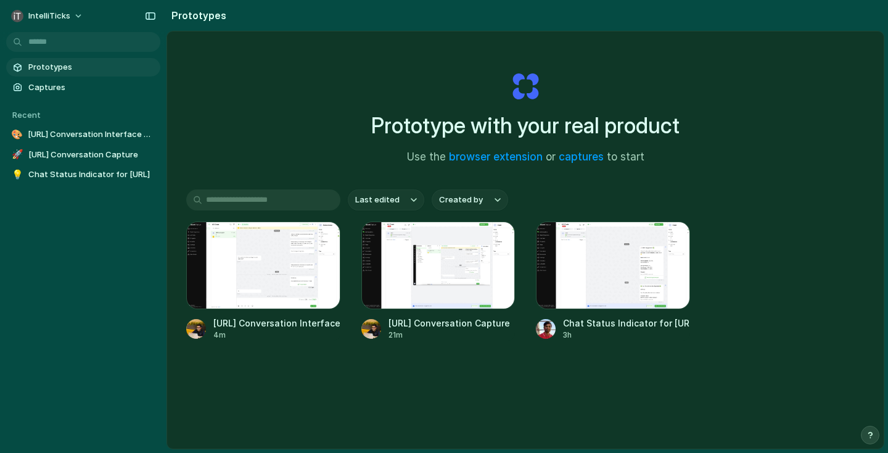
click at [237, 221] on div "Last edited Created by [URL] Conversation Interface Update 4m [URL] Conversatio…" at bounding box center [525, 303] width 678 height 228
click at [245, 242] on div at bounding box center [263, 265] width 154 height 88
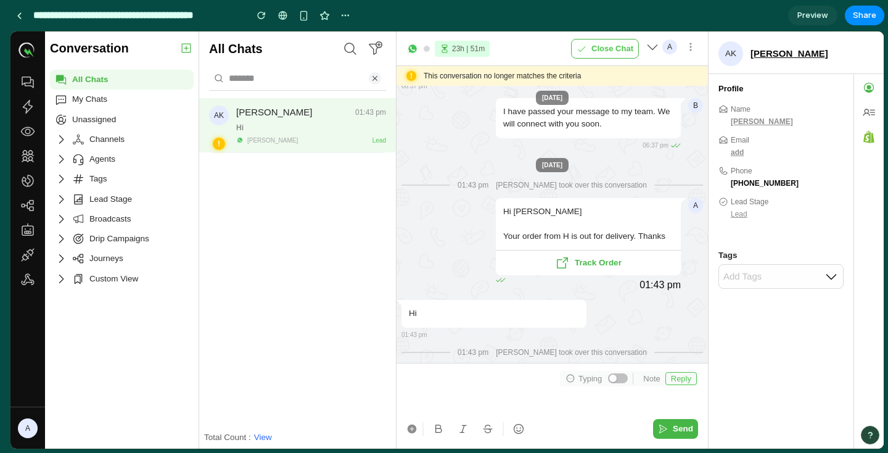
drag, startPoint x: 274, startPoint y: 70, endPoint x: 0, endPoint y: 120, distance: 279.0
click at [611, 378] on div at bounding box center [612, 377] width 7 height 7
click at [515, 392] on div at bounding box center [552, 403] width 292 height 31
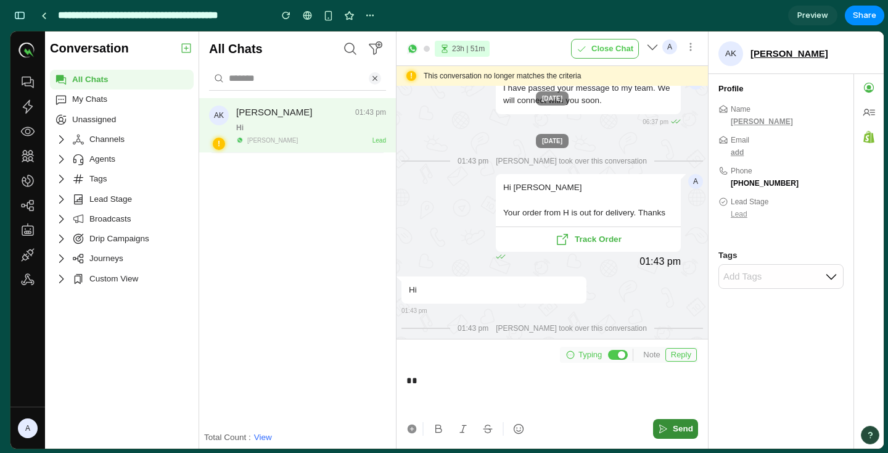
click at [682, 431] on span "Send" at bounding box center [683, 428] width 20 height 12
click at [678, 431] on span "Send" at bounding box center [683, 428] width 20 height 12
click at [670, 429] on button "Send" at bounding box center [675, 429] width 45 height 20
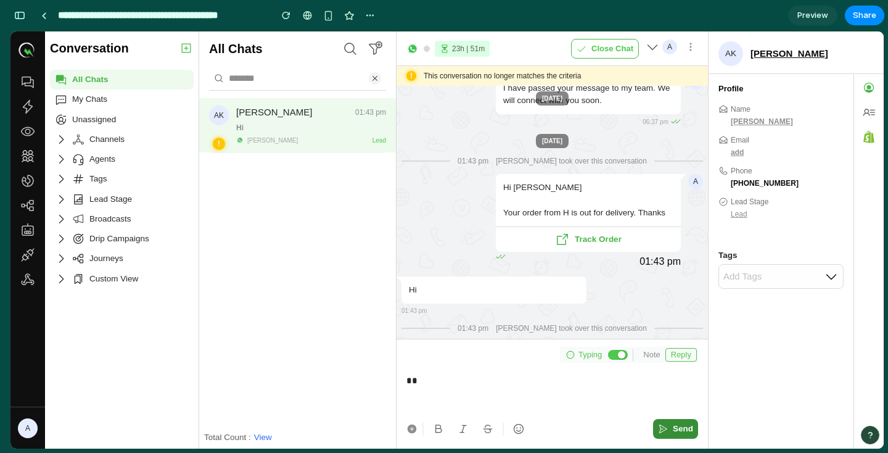
click at [670, 429] on button "Send" at bounding box center [675, 429] width 45 height 20
click at [864, 54] on icon at bounding box center [865, 53] width 15 height 15
click at [709, 183] on div "Profile Name [PERSON_NAME] Email add Phone [PHONE_NUMBER] Lead Stage Lead" at bounding box center [781, 150] width 145 height 153
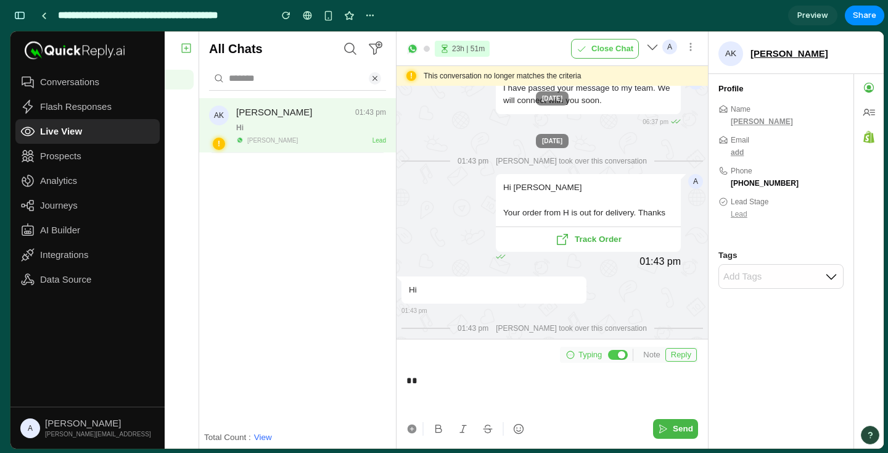
click at [47, 120] on link "Live View" at bounding box center [87, 131] width 144 height 25
click at [57, 129] on span "Live View" at bounding box center [61, 131] width 42 height 12
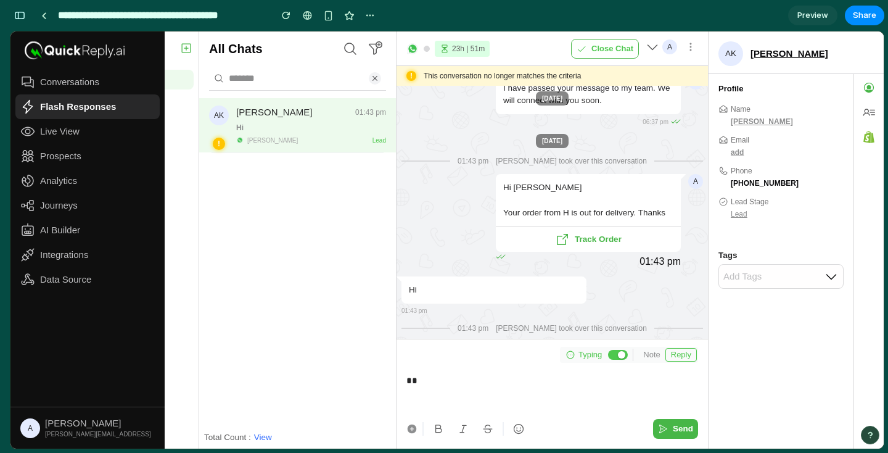
click at [68, 113] on div "Flash Responses" at bounding box center [68, 106] width 96 height 15
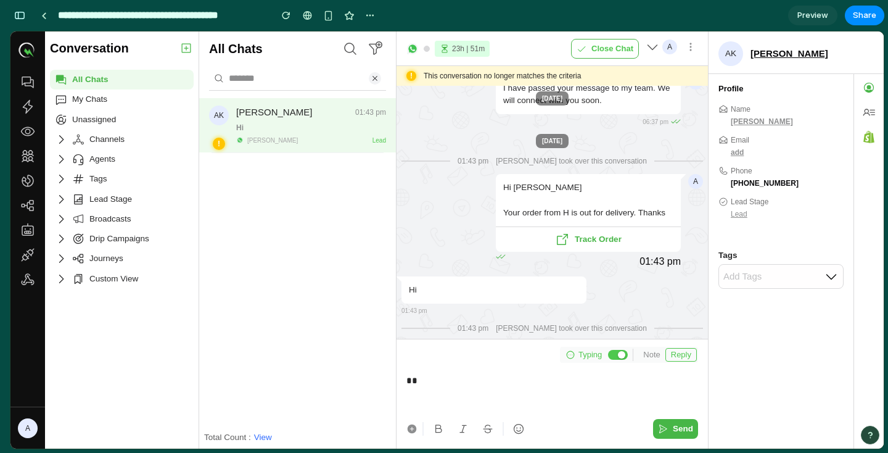
click at [617, 366] on div "**" at bounding box center [552, 391] width 292 height 55
click at [616, 355] on div at bounding box center [618, 355] width 20 height 10
